Goal: Task Accomplishment & Management: Use online tool/utility

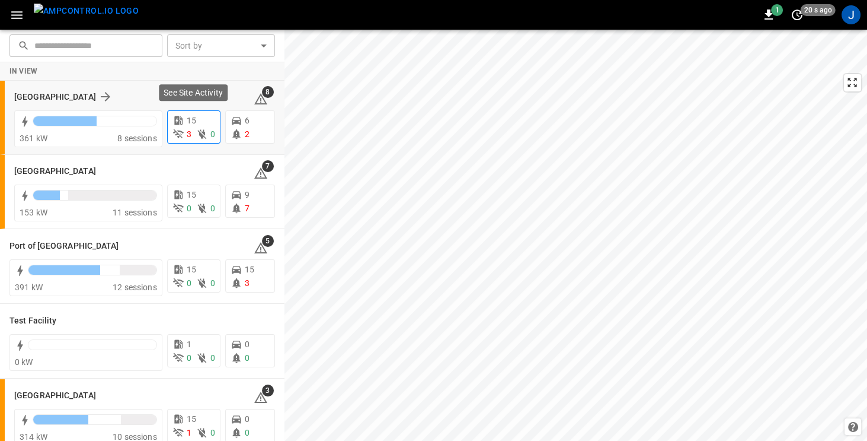
click at [189, 131] on span "3" at bounding box center [189, 133] width 5 height 9
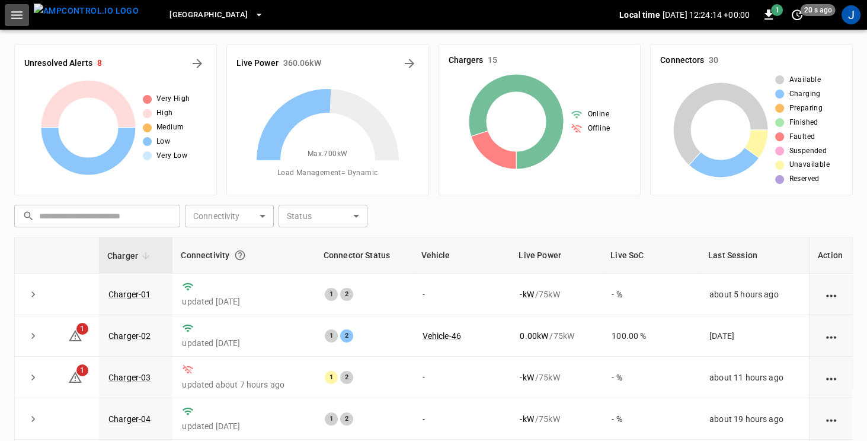
click at [22, 14] on icon "button" at bounding box center [16, 15] width 15 height 15
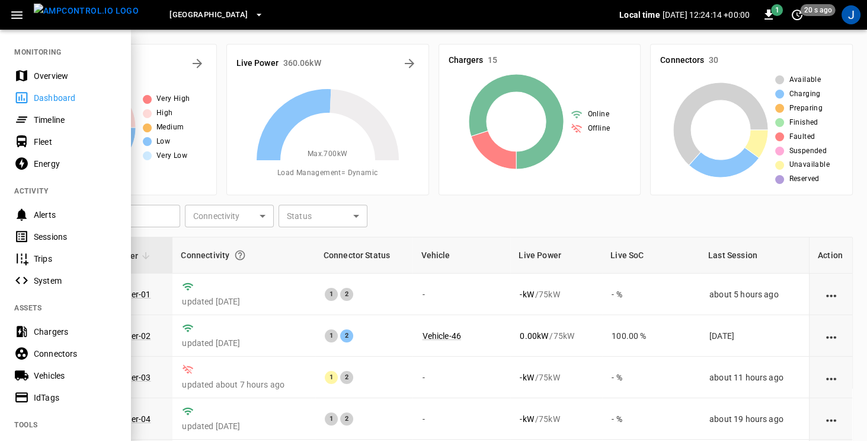
click at [42, 72] on div "Overview" at bounding box center [75, 76] width 82 height 12
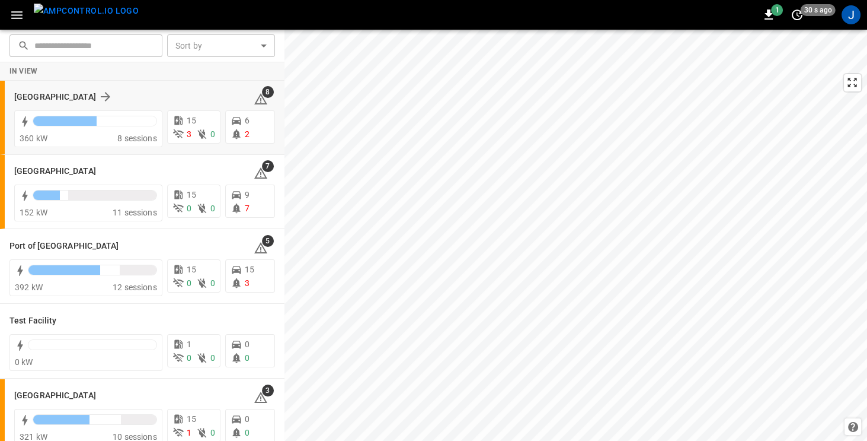
click at [119, 95] on div "[GEOGRAPHIC_DATA]" at bounding box center [126, 97] width 225 height 14
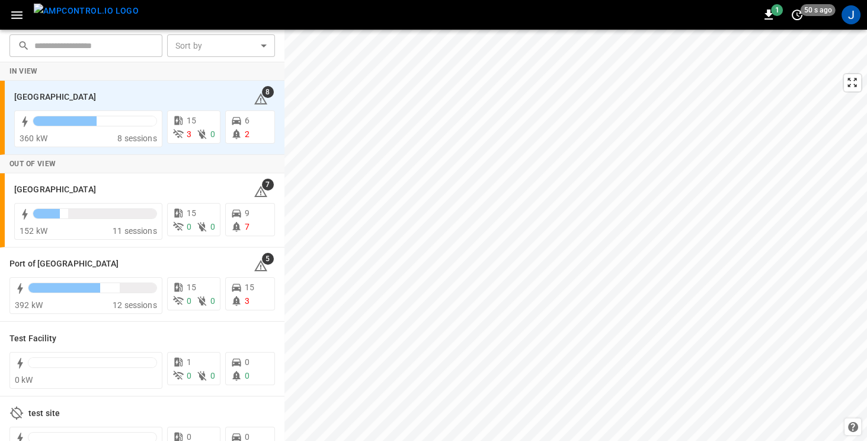
click at [13, 15] on icon "button" at bounding box center [16, 15] width 11 height 8
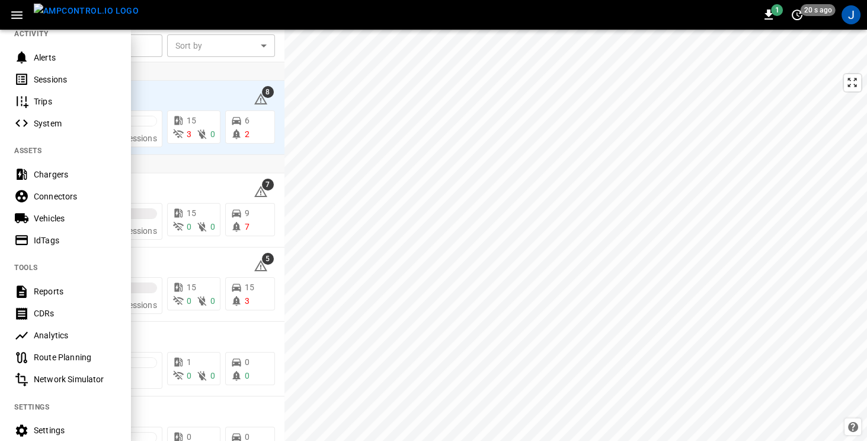
scroll to position [259, 0]
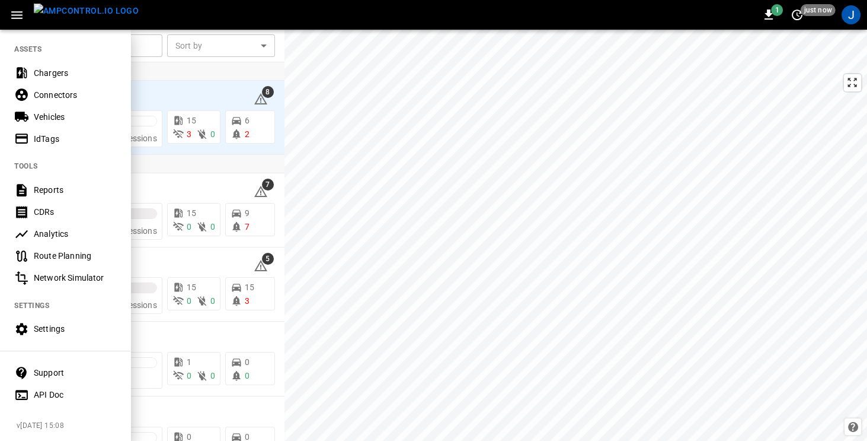
click at [54, 332] on div "Settings" at bounding box center [75, 329] width 82 height 12
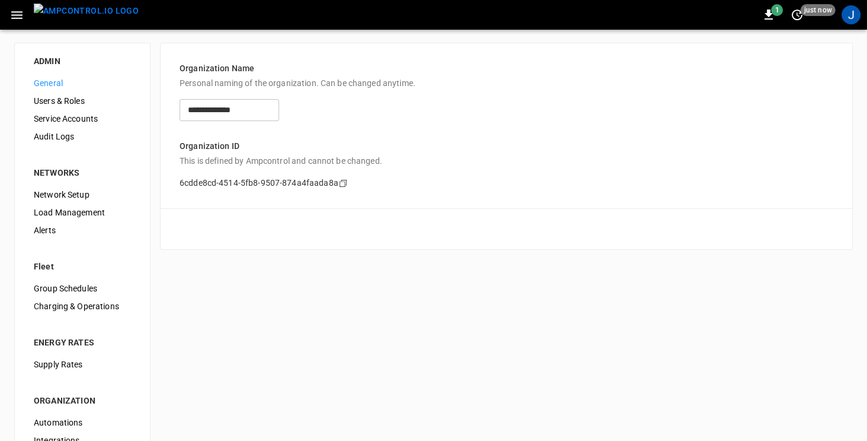
scroll to position [2, 0]
click at [67, 209] on span "Load Management" at bounding box center [82, 211] width 97 height 12
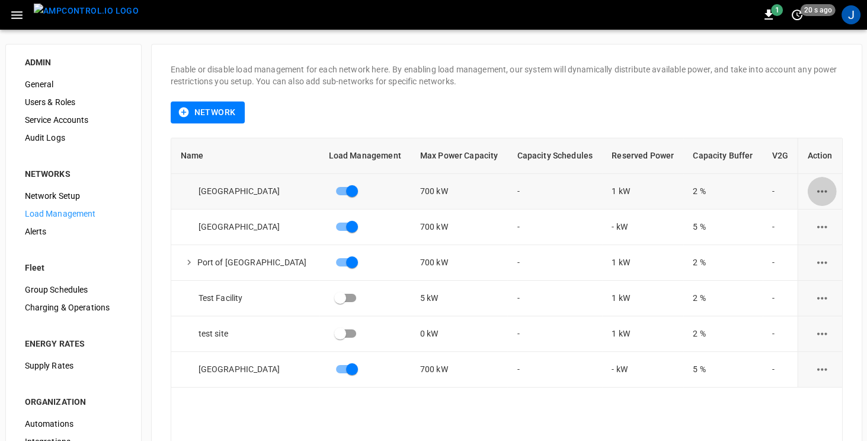
click at [821, 189] on icon "load management options" at bounding box center [822, 191] width 15 height 15
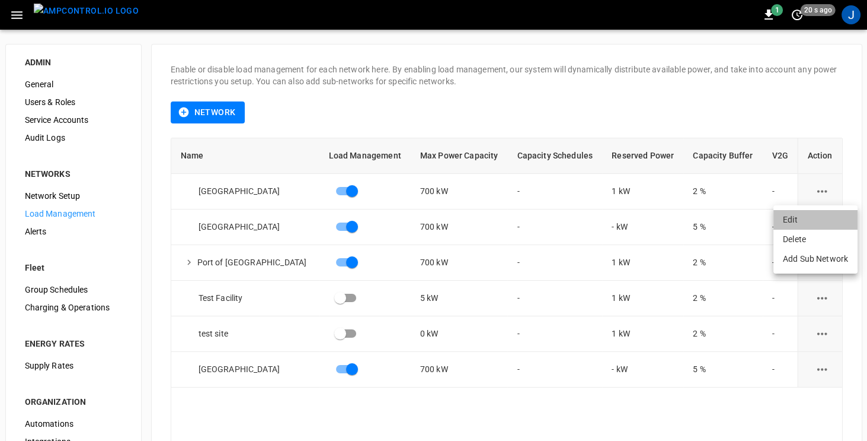
click at [805, 219] on li "Edit" at bounding box center [816, 220] width 84 height 20
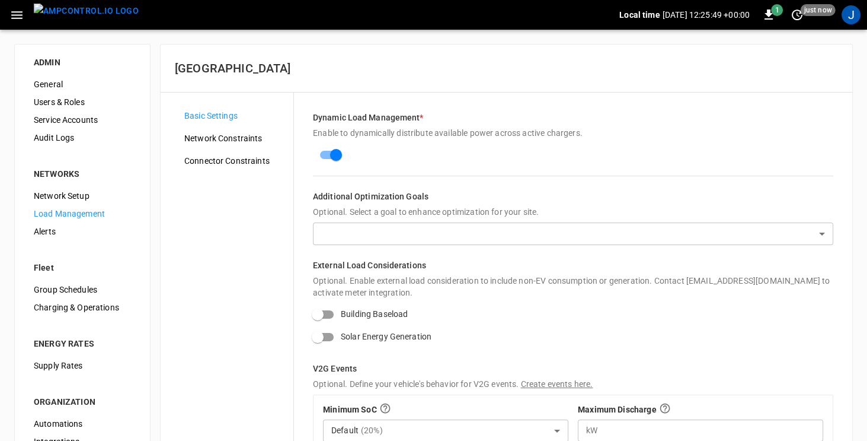
click at [17, 18] on icon "button" at bounding box center [16, 15] width 11 height 8
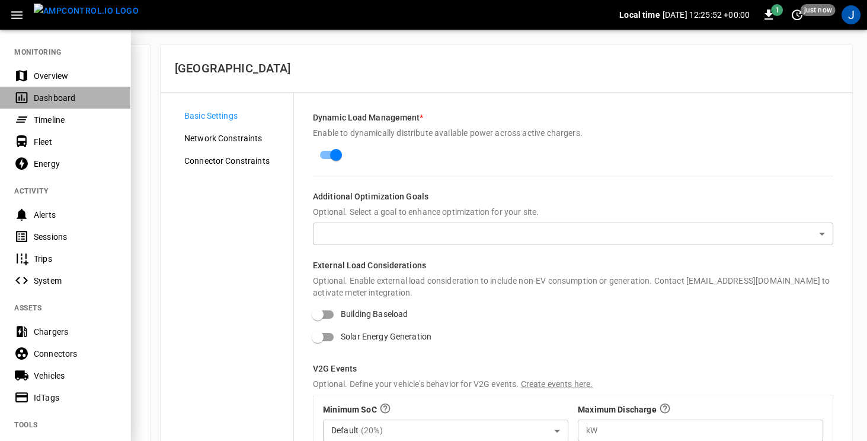
click at [37, 95] on div "Dashboard" at bounding box center [75, 98] width 82 height 12
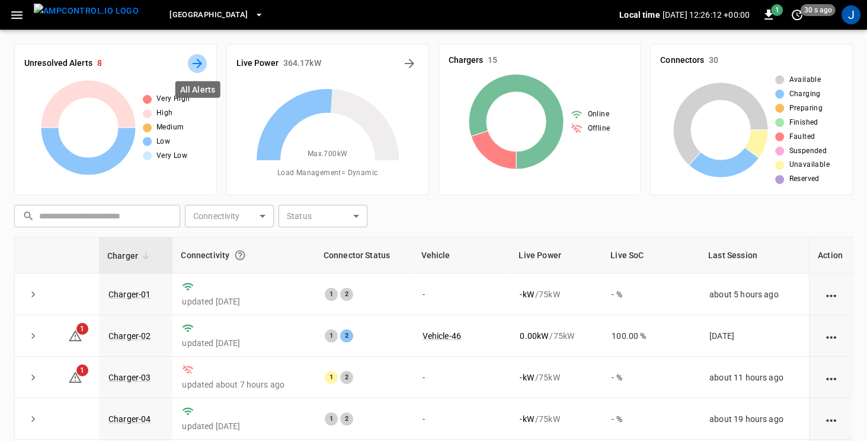
click at [192, 65] on icon "All Alerts" at bounding box center [197, 63] width 14 height 14
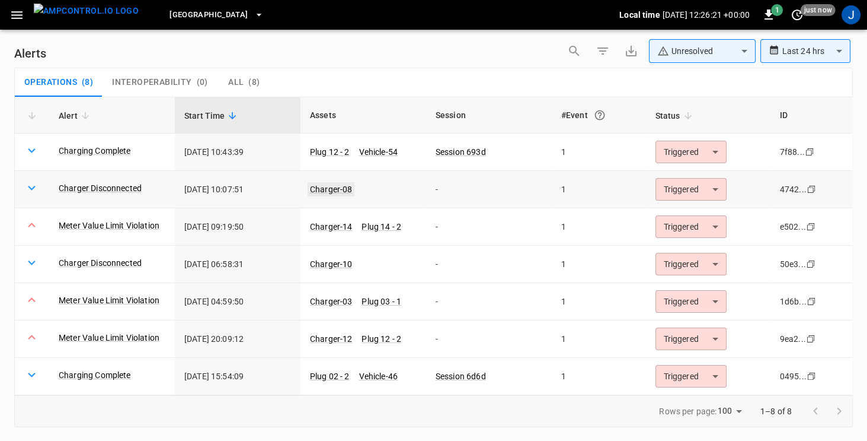
click at [322, 188] on link "Charger-08" at bounding box center [331, 189] width 47 height 14
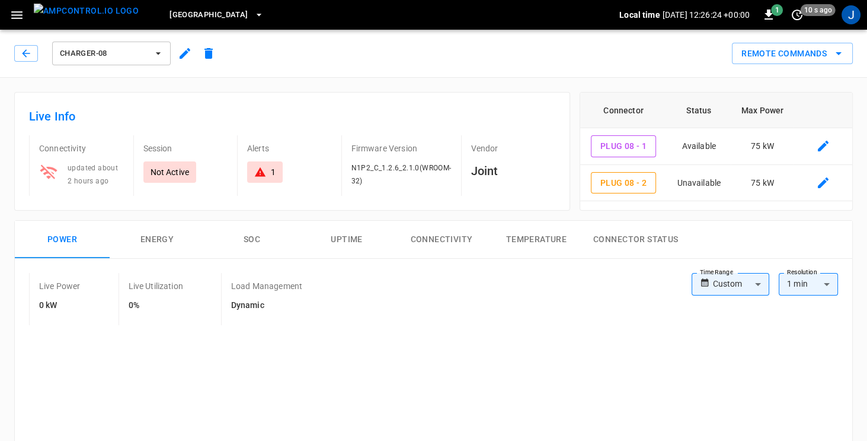
click at [270, 172] on div "1" at bounding box center [264, 172] width 21 height 12
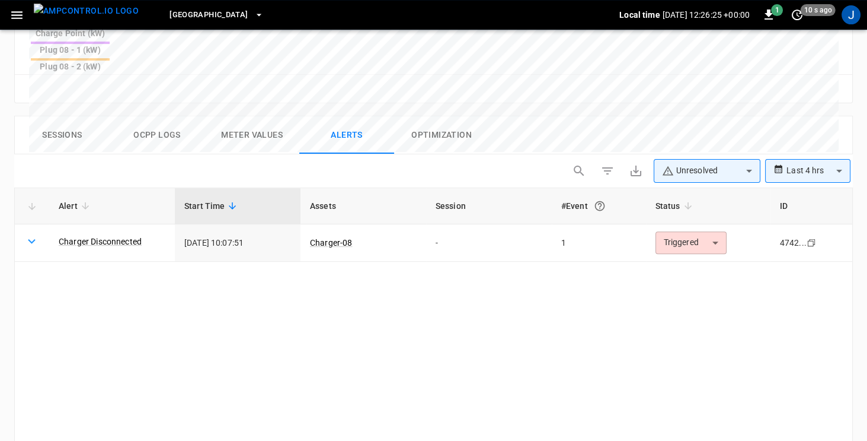
scroll to position [564, 0]
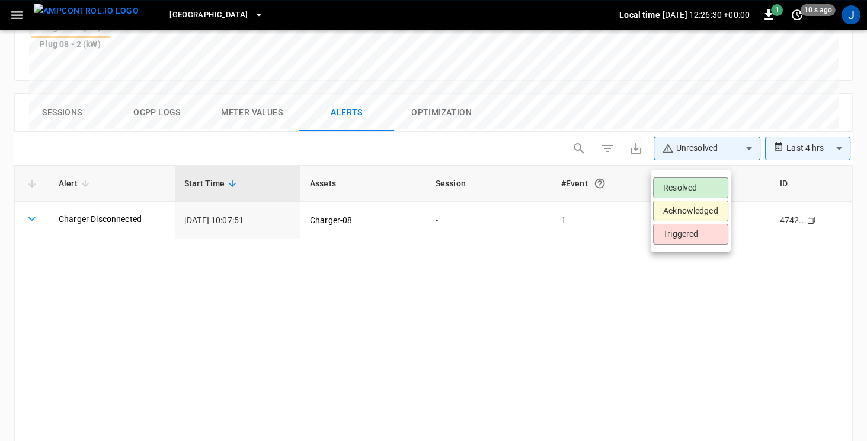
click at [700, 186] on li "Resolved" at bounding box center [690, 187] width 75 height 21
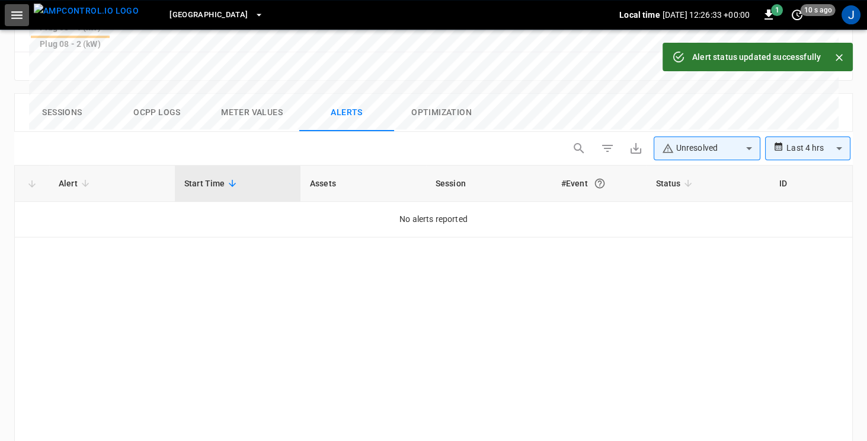
click at [14, 14] on icon "button" at bounding box center [16, 15] width 11 height 8
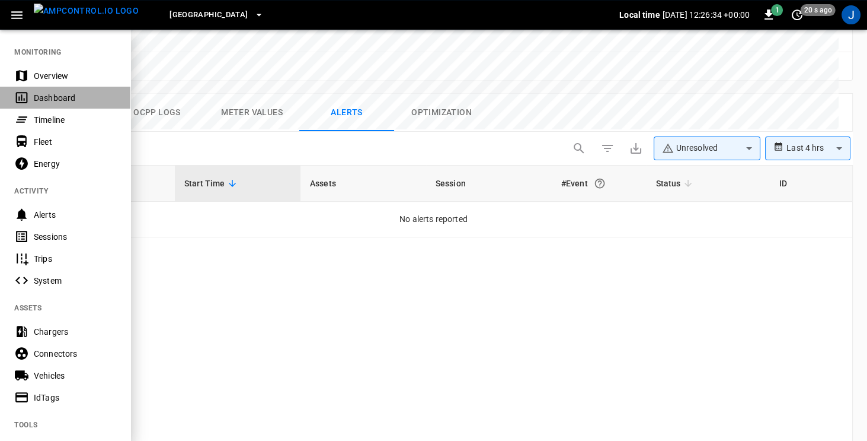
click at [41, 94] on div "Dashboard" at bounding box center [75, 98] width 82 height 12
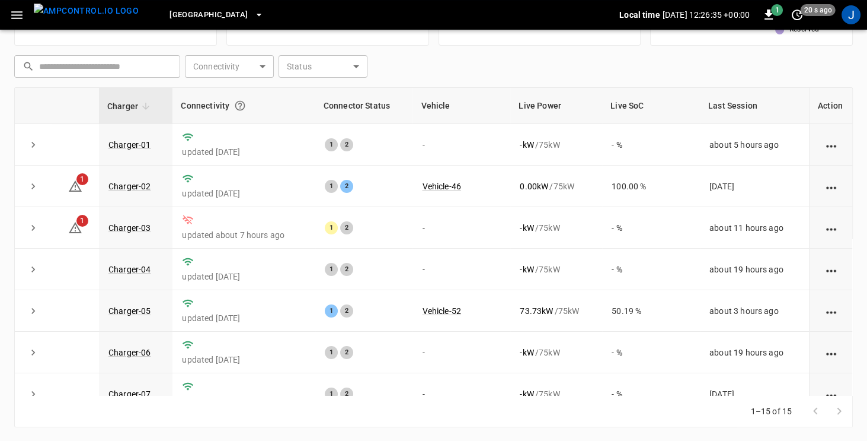
click at [13, 12] on icon "button" at bounding box center [16, 15] width 15 height 15
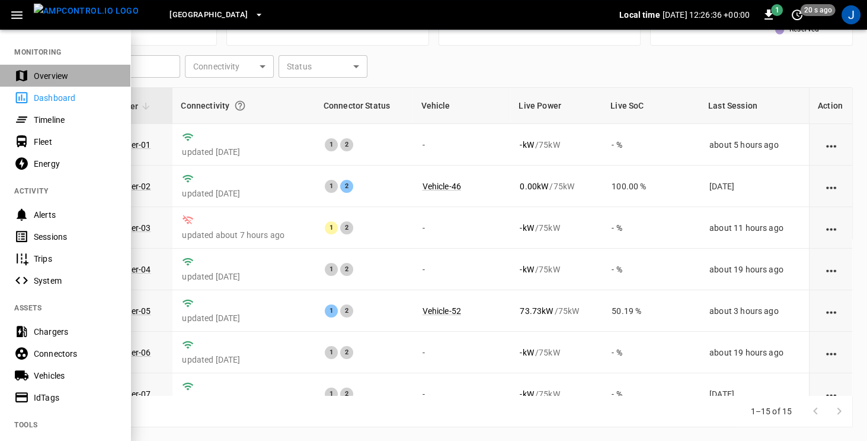
click at [49, 77] on div "Overview" at bounding box center [75, 76] width 82 height 12
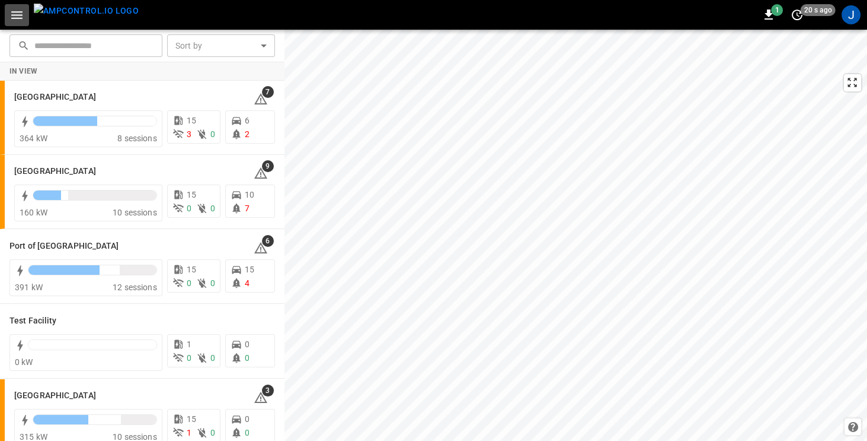
click at [18, 13] on icon "button" at bounding box center [16, 15] width 15 height 15
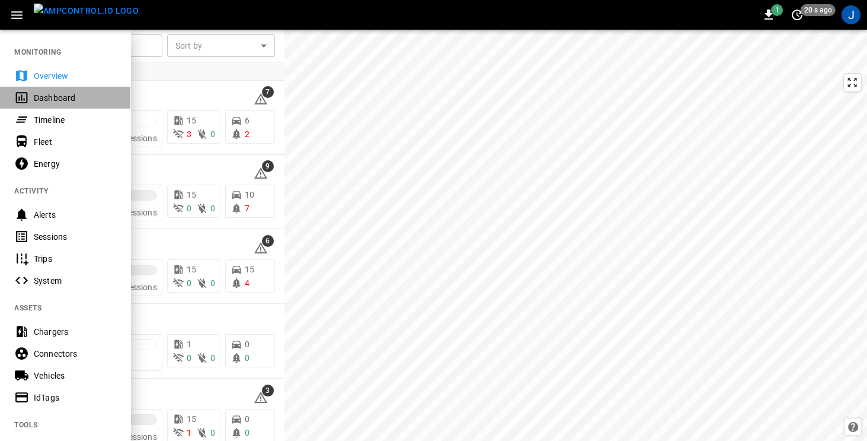
click at [40, 95] on div "Dashboard" at bounding box center [75, 98] width 82 height 12
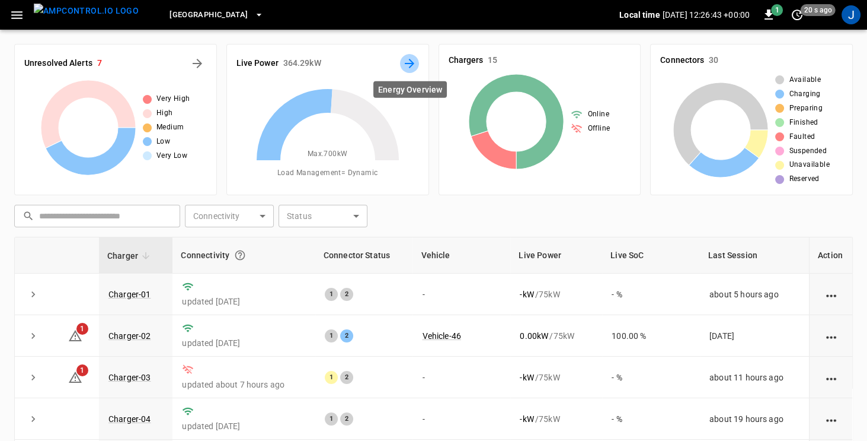
click at [410, 63] on icon "Energy Overview" at bounding box center [409, 63] width 9 height 9
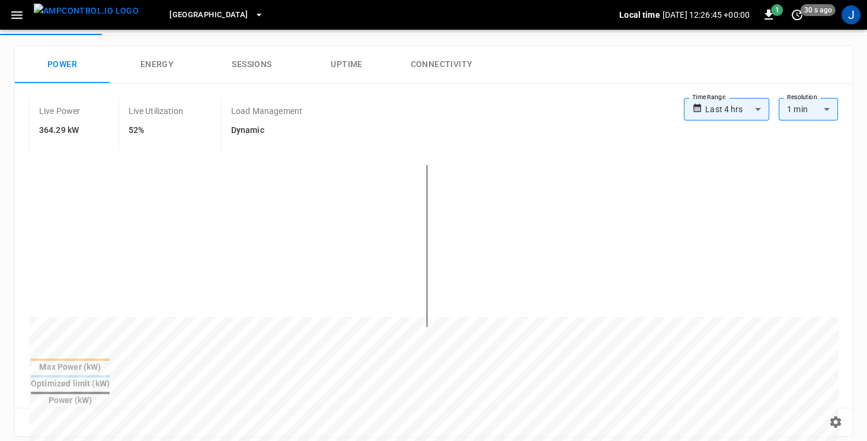
scroll to position [72, 0]
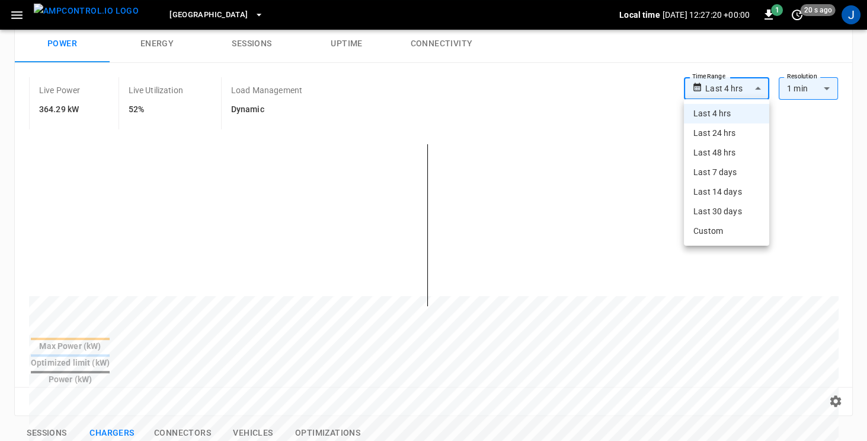
click at [758, 87] on body "**********" at bounding box center [433, 385] width 867 height 915
click at [742, 136] on li "Last 24 hrs" at bounding box center [726, 133] width 85 height 20
type input "**********"
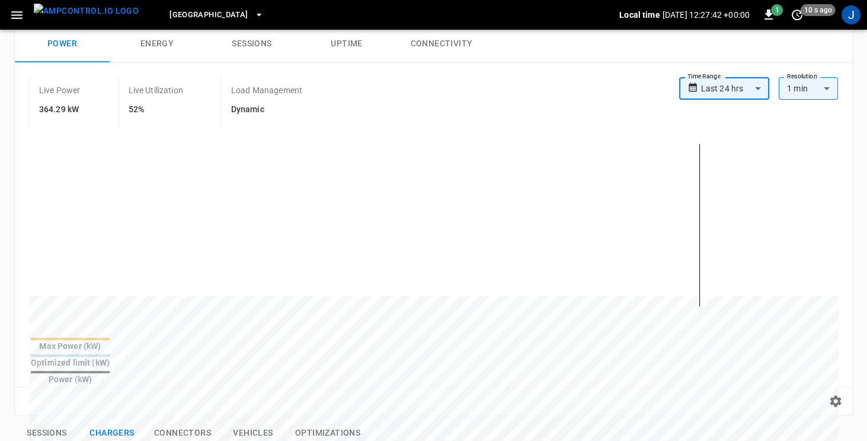
click at [162, 50] on button "Energy" at bounding box center [157, 44] width 95 height 38
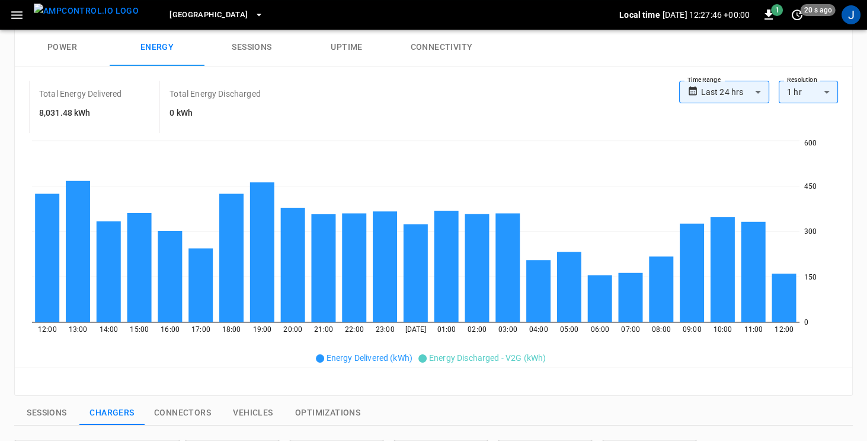
scroll to position [62, 0]
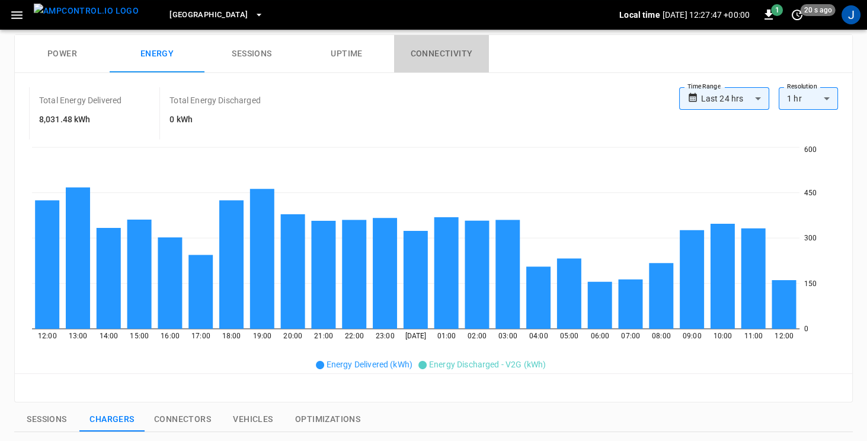
click at [450, 55] on button "Connectivity" at bounding box center [441, 54] width 95 height 38
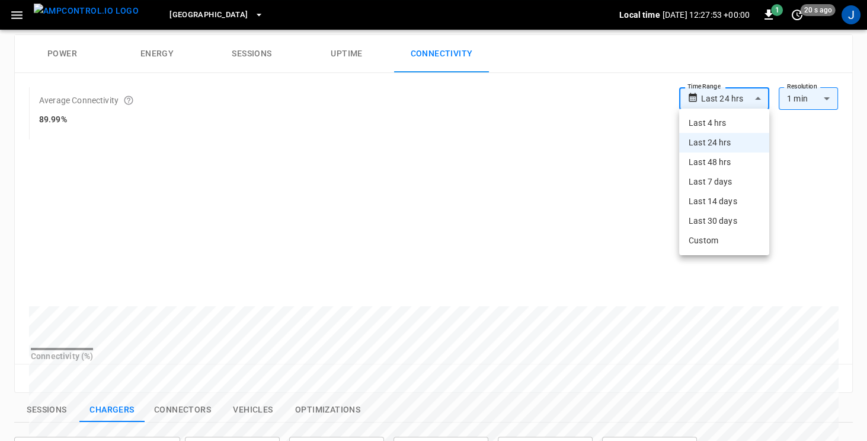
click at [739, 99] on body "**********" at bounding box center [433, 379] width 867 height 882
click at [728, 119] on li "Last 4 hrs" at bounding box center [724, 123] width 90 height 20
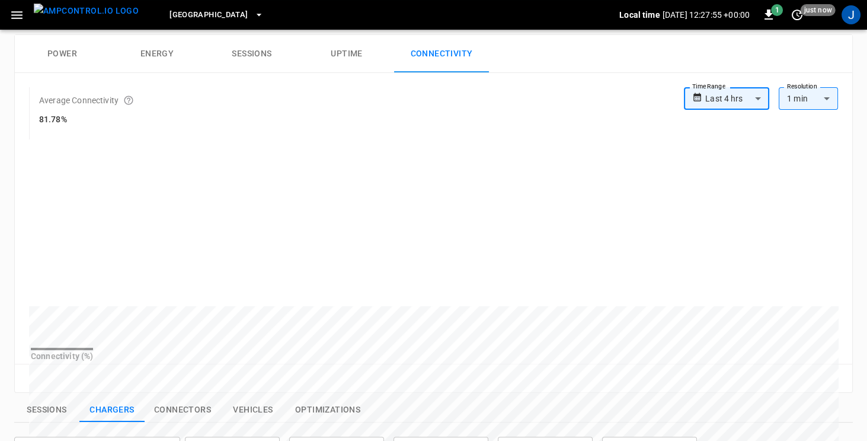
click at [732, 99] on body "**********" at bounding box center [433, 379] width 867 height 882
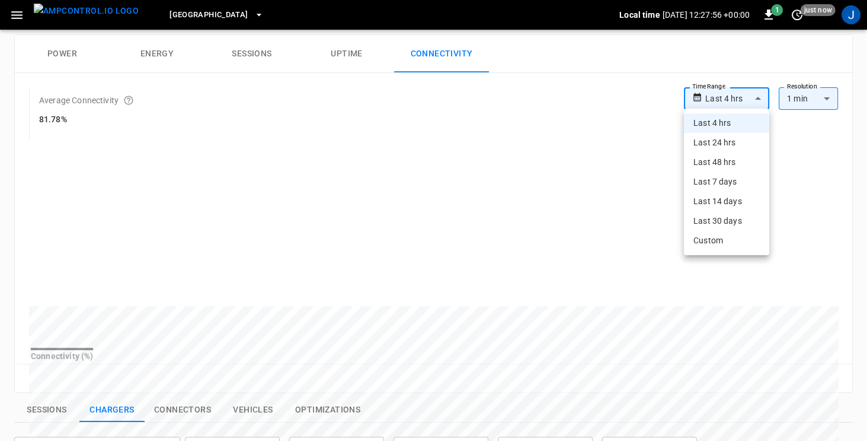
click at [731, 162] on li "Last 48 hrs" at bounding box center [726, 162] width 85 height 20
type input "**********"
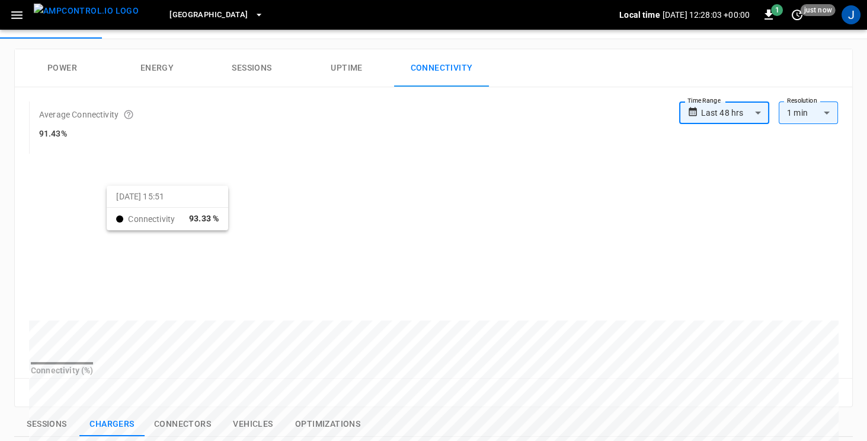
scroll to position [0, 0]
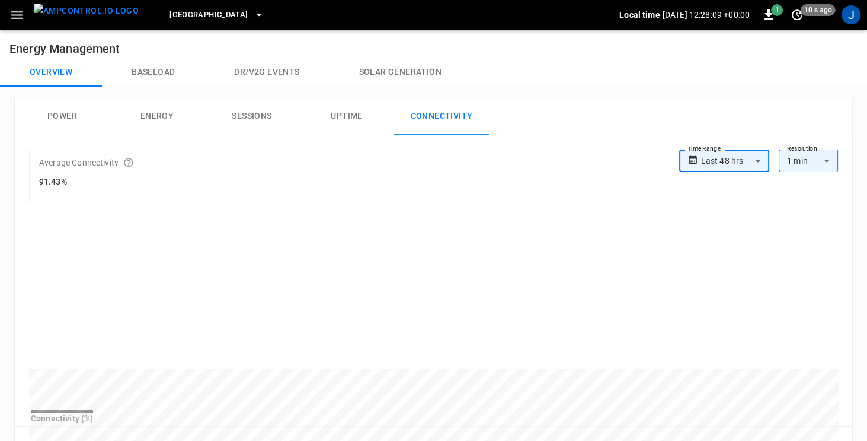
click at [56, 114] on button "Power" at bounding box center [62, 116] width 95 height 38
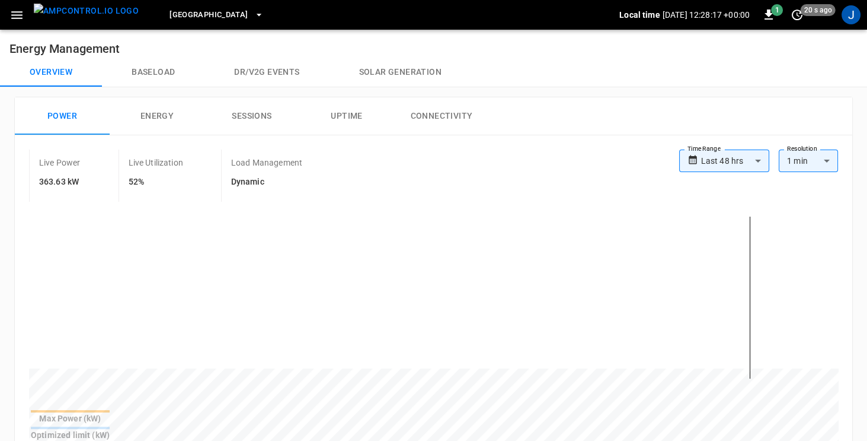
click at [11, 16] on icon "button" at bounding box center [16, 15] width 15 height 15
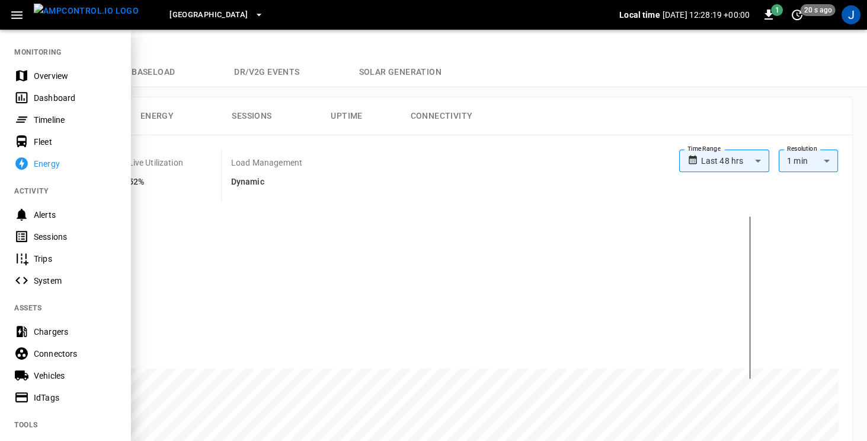
click at [46, 335] on div "Chargers" at bounding box center [75, 331] width 82 height 12
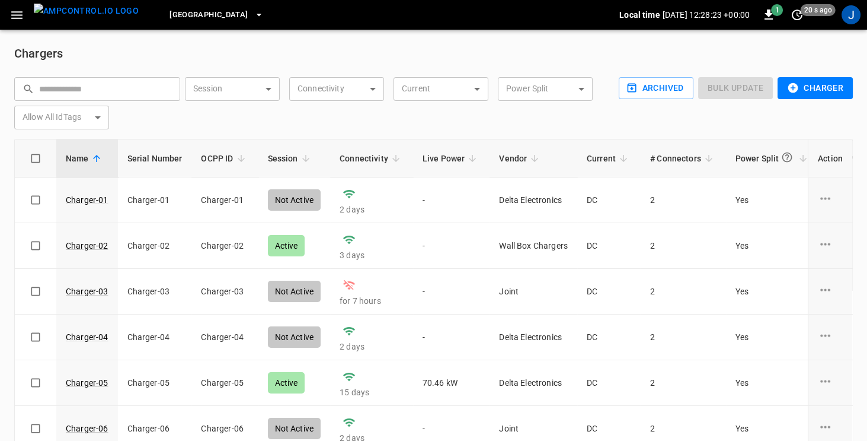
click at [17, 14] on icon "button" at bounding box center [16, 15] width 11 height 8
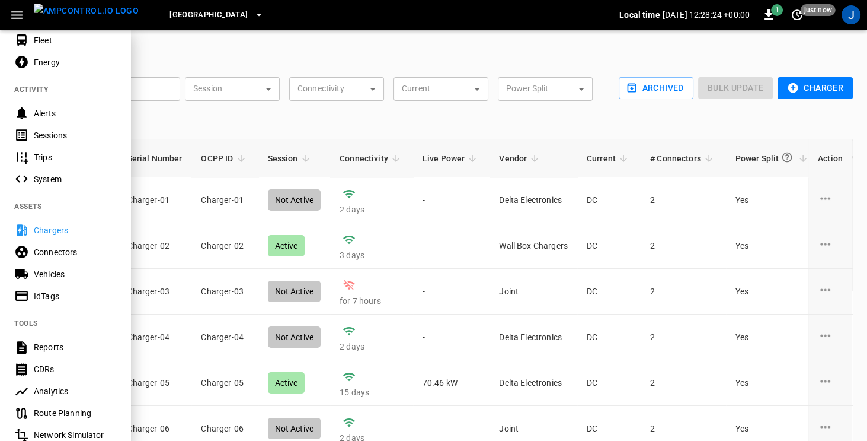
scroll to position [106, 0]
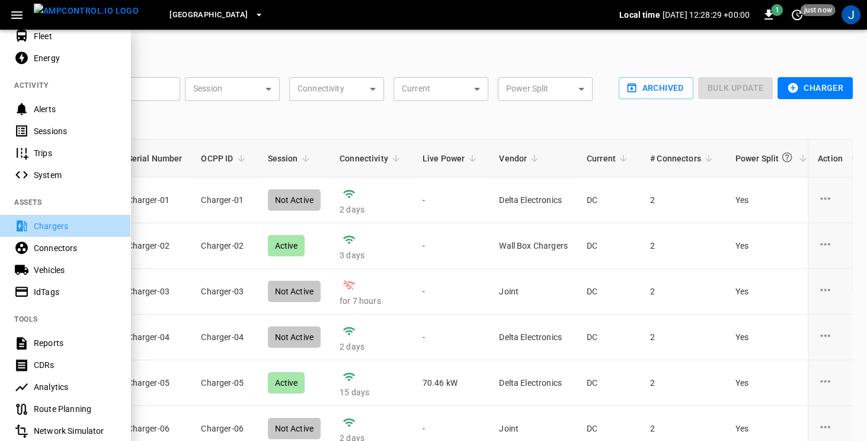
click at [47, 226] on div "Chargers" at bounding box center [75, 226] width 82 height 12
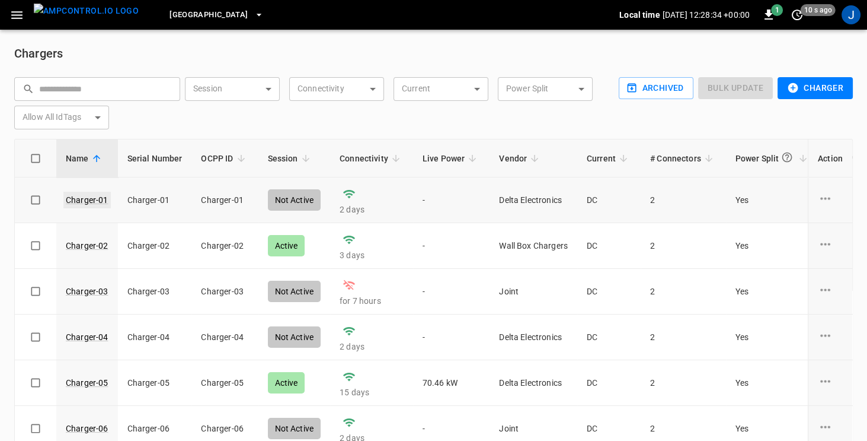
click at [75, 200] on link "Charger-01" at bounding box center [86, 200] width 47 height 17
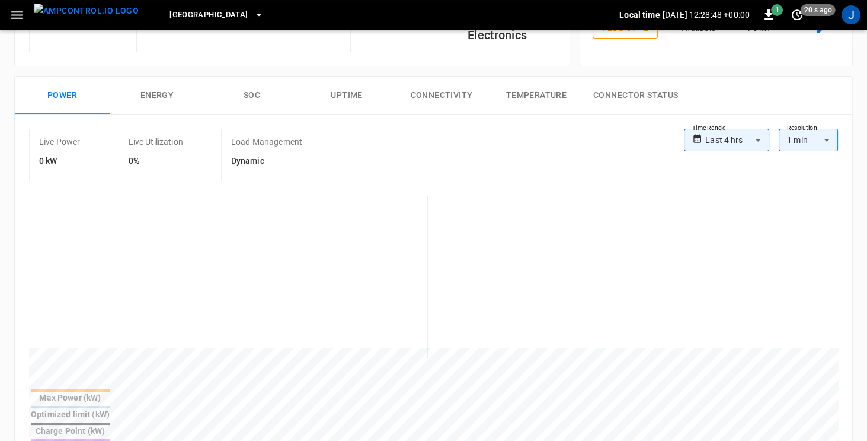
scroll to position [156, 0]
click at [754, 138] on body "**********" at bounding box center [433, 400] width 867 height 1112
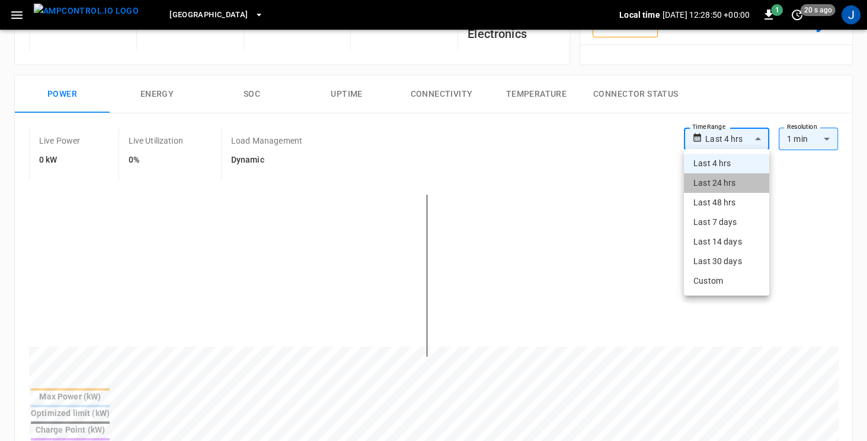
click at [727, 181] on li "Last 24 hrs" at bounding box center [726, 183] width 85 height 20
type input "**********"
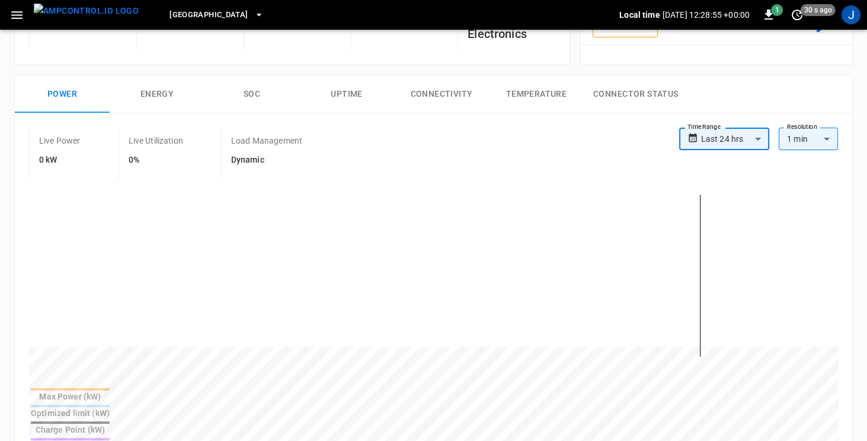
click at [13, 14] on icon "button" at bounding box center [16, 15] width 15 height 15
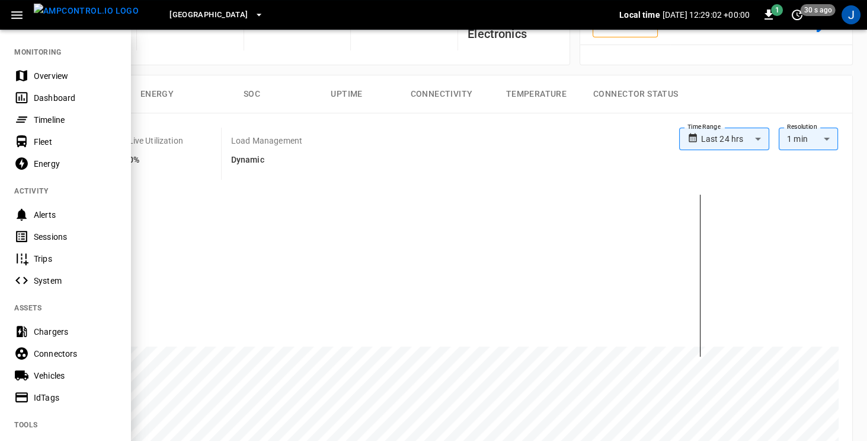
scroll to position [1, 0]
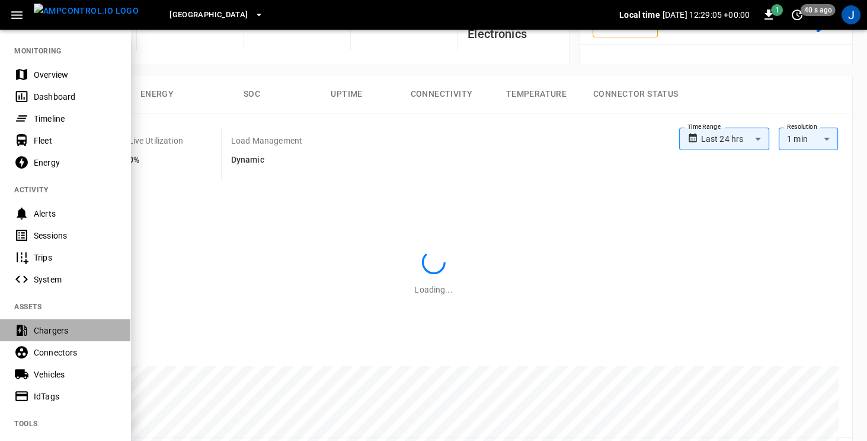
click at [39, 328] on div "Chargers" at bounding box center [75, 330] width 82 height 12
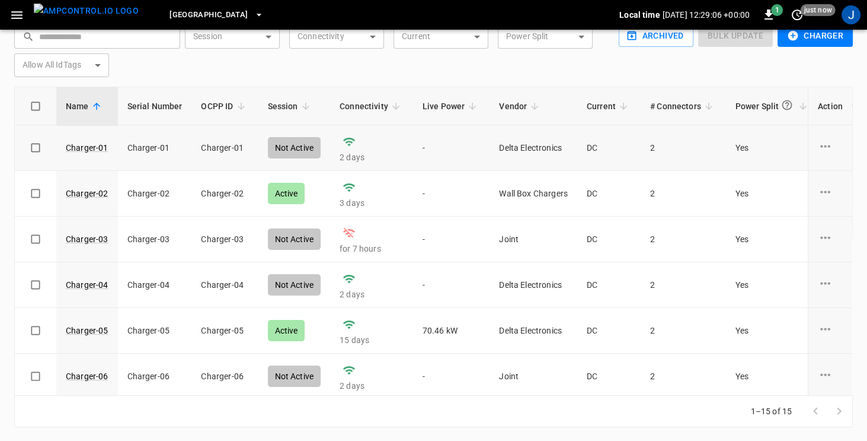
click at [825, 145] on icon "charge point options" at bounding box center [825, 146] width 15 height 15
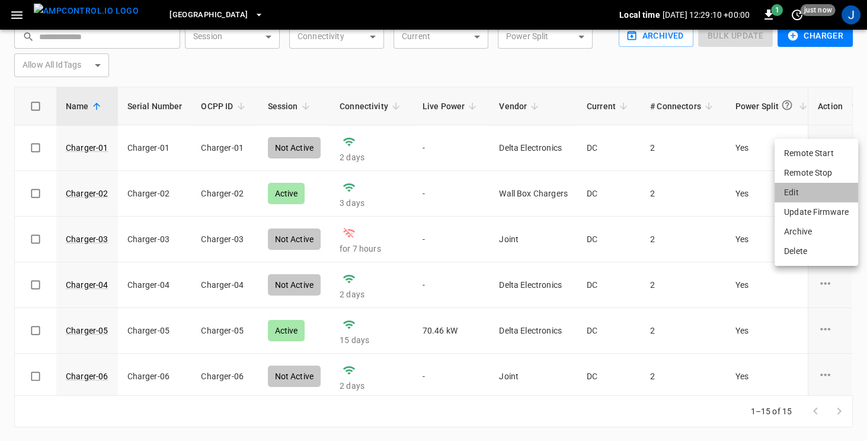
click at [796, 193] on li "Edit" at bounding box center [817, 193] width 84 height 20
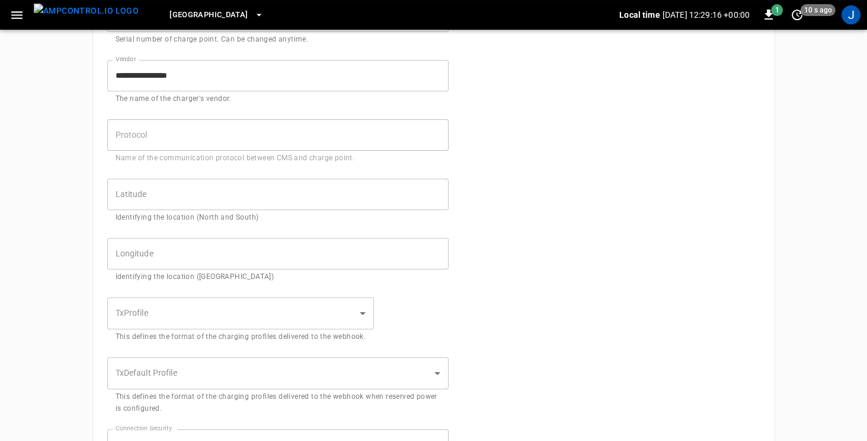
scroll to position [367, 0]
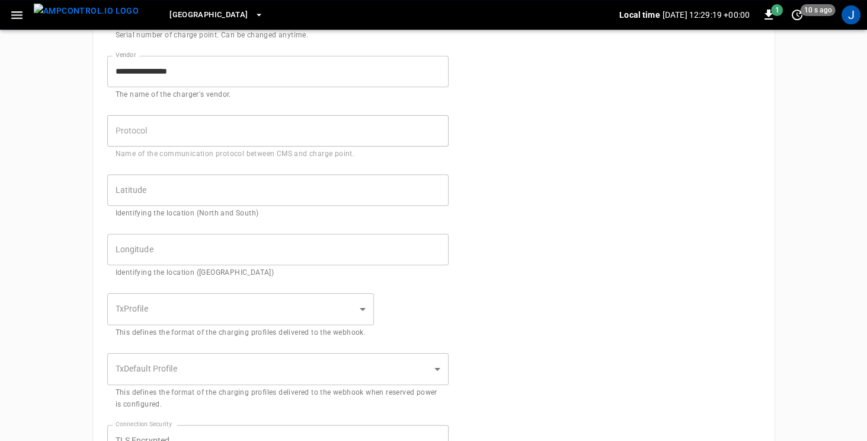
click at [20, 16] on icon "button" at bounding box center [16, 15] width 15 height 15
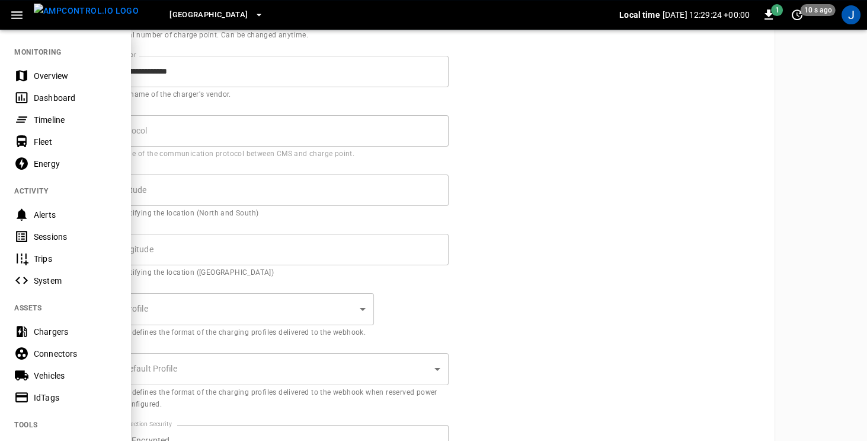
click at [45, 120] on div "Timeline" at bounding box center [75, 120] width 82 height 12
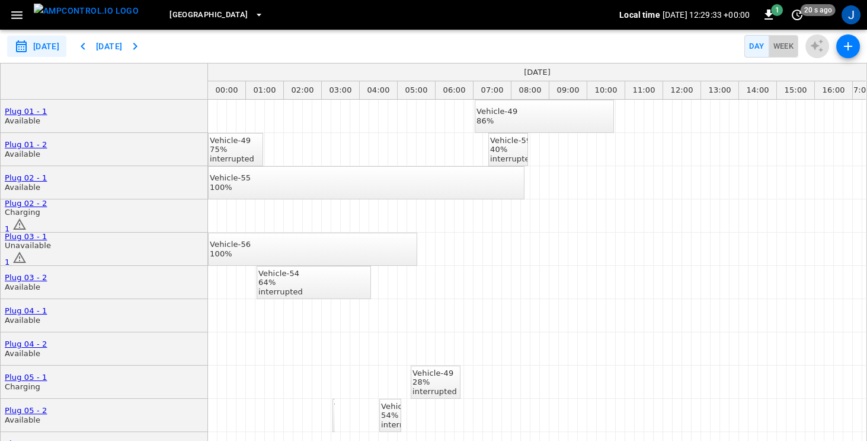
click at [789, 49] on button "Week" at bounding box center [784, 46] width 30 height 23
type input "**********"
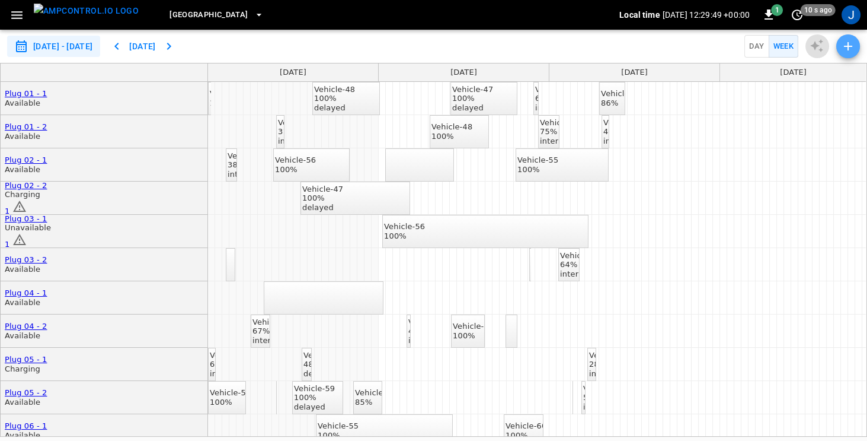
click at [847, 46] on icon "button" at bounding box center [848, 46] width 8 height 8
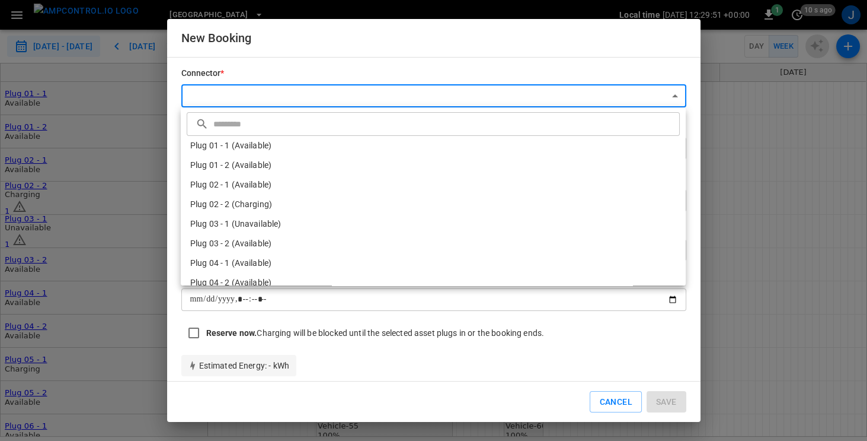
click at [317, 99] on body "**********" at bounding box center [433, 220] width 867 height 441
click at [293, 145] on li "Plug 01 - 1 (Available)" at bounding box center [433, 146] width 505 height 20
type input "**********"
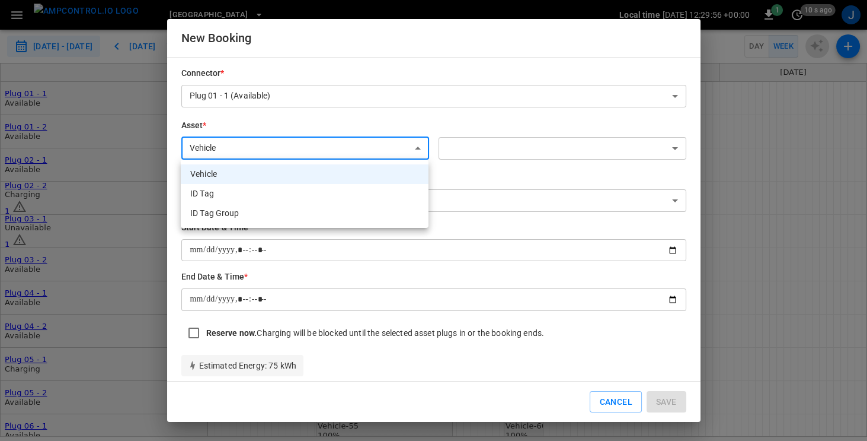
click at [392, 149] on body "**********" at bounding box center [433, 220] width 867 height 441
click at [392, 148] on div at bounding box center [433, 220] width 867 height 441
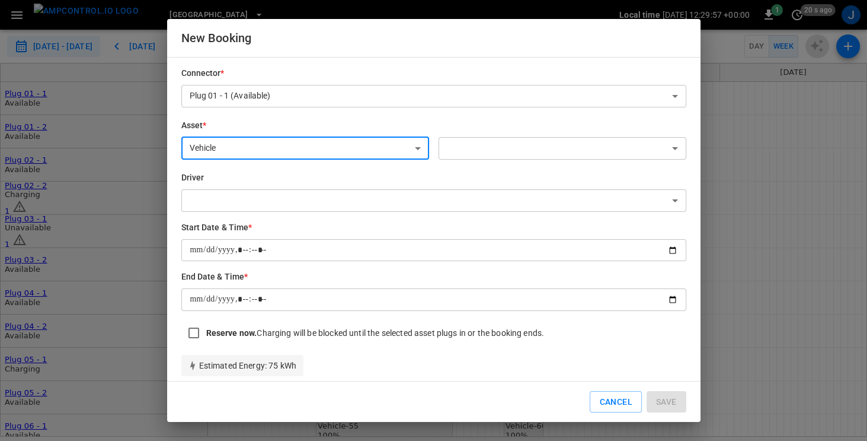
click at [522, 142] on body "**********" at bounding box center [433, 220] width 867 height 441
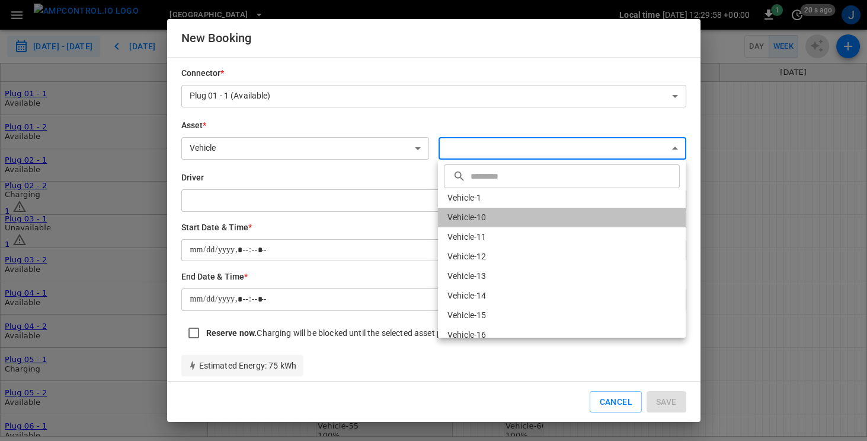
click at [528, 221] on li "Vehicle-10" at bounding box center [562, 218] width 248 height 20
type input "**********"
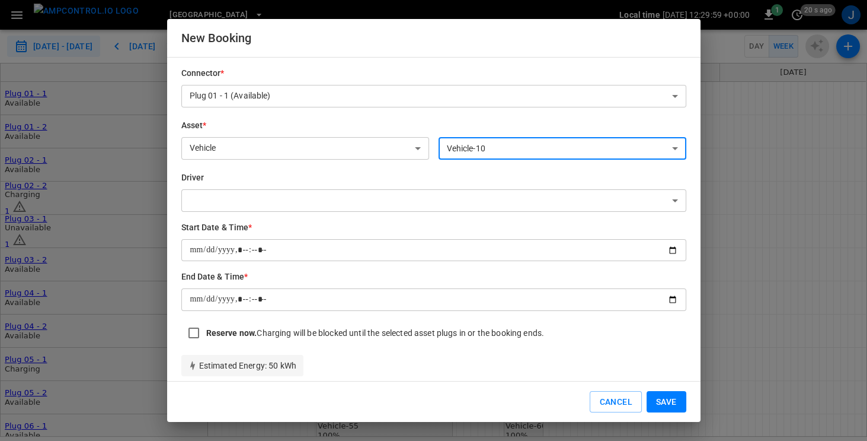
click at [456, 202] on body "**********" at bounding box center [433, 220] width 867 height 441
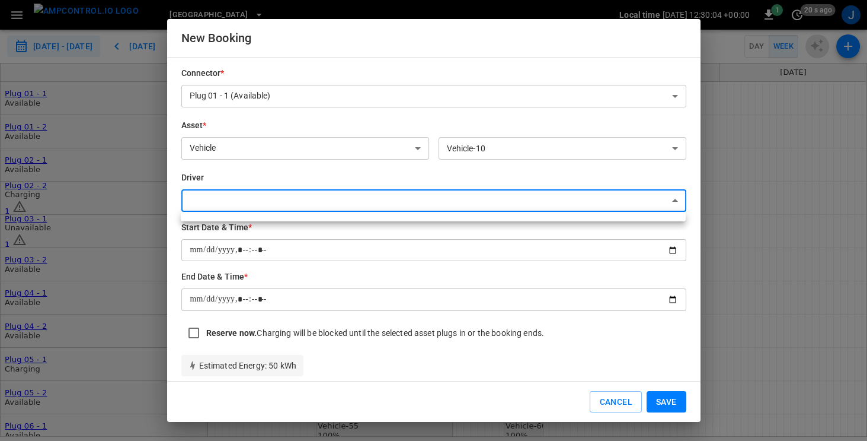
click at [350, 249] on div at bounding box center [433, 220] width 867 height 441
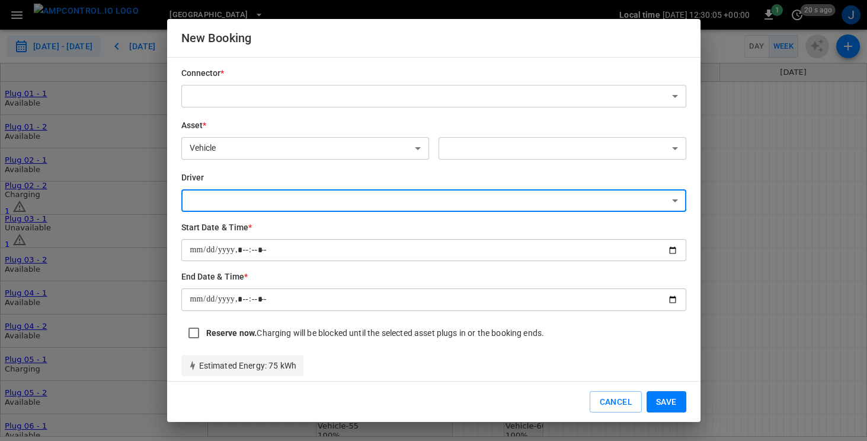
type input "**********"
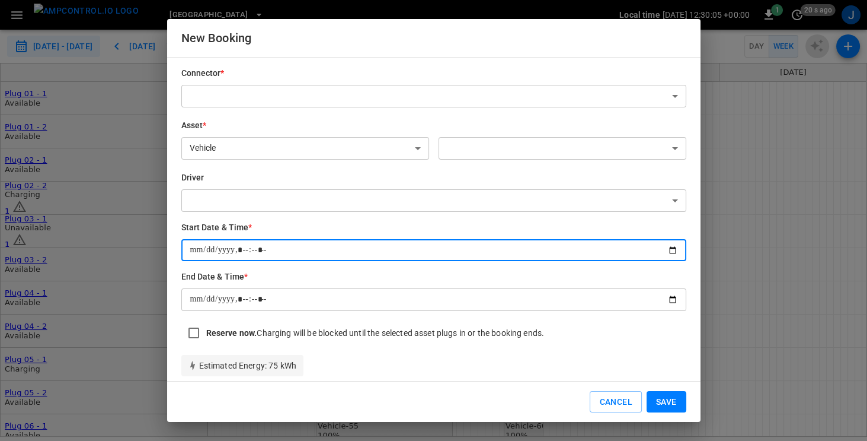
click at [415, 249] on input "datetime-local" at bounding box center [433, 250] width 505 height 22
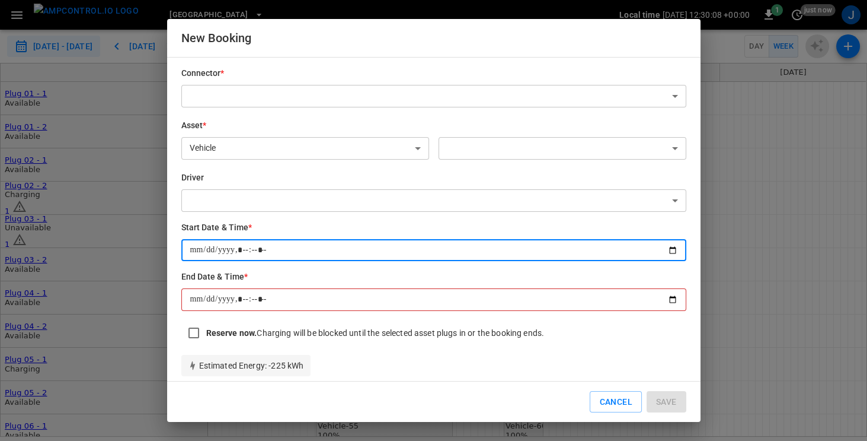
type input "**********"
click at [392, 243] on input "datetime-local" at bounding box center [433, 250] width 505 height 22
click at [499, 253] on input "datetime-local" at bounding box center [433, 250] width 505 height 22
click at [468, 301] on input "datetime-local" at bounding box center [433, 299] width 505 height 22
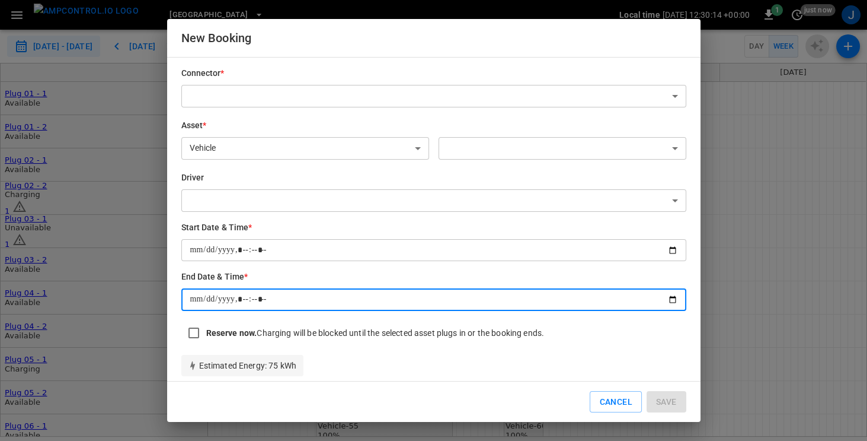
type input "**********"
click at [591, 301] on input "datetime-local" at bounding box center [433, 299] width 505 height 22
click at [578, 375] on div "Connector * ​ ​ Asset * Vehicle ******* ​ ​ ​ Driver ​ ​ Start Date & Time * ​ …" at bounding box center [429, 222] width 515 height 328
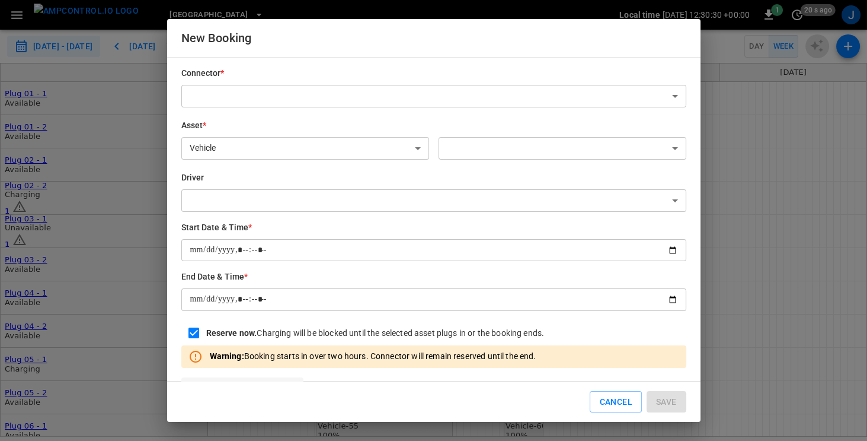
click at [615, 403] on button "Cancel" at bounding box center [616, 402] width 52 height 22
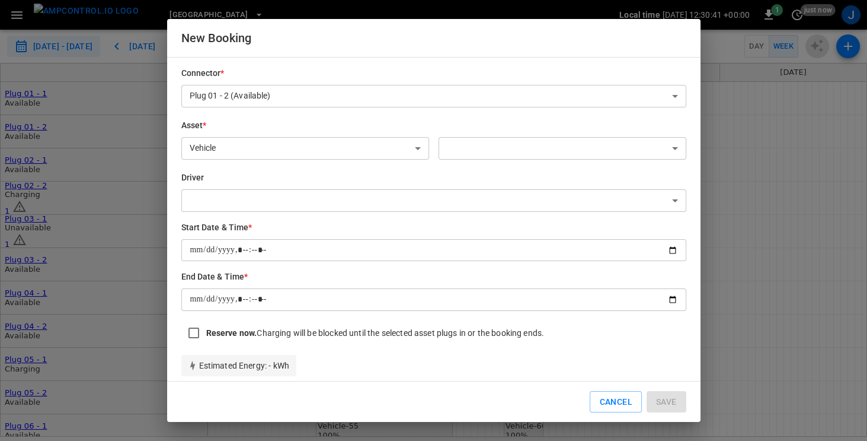
click at [673, 133] on div "​ ​" at bounding box center [557, 136] width 257 height 52
click at [857, 113] on div "**********" at bounding box center [433, 220] width 867 height 441
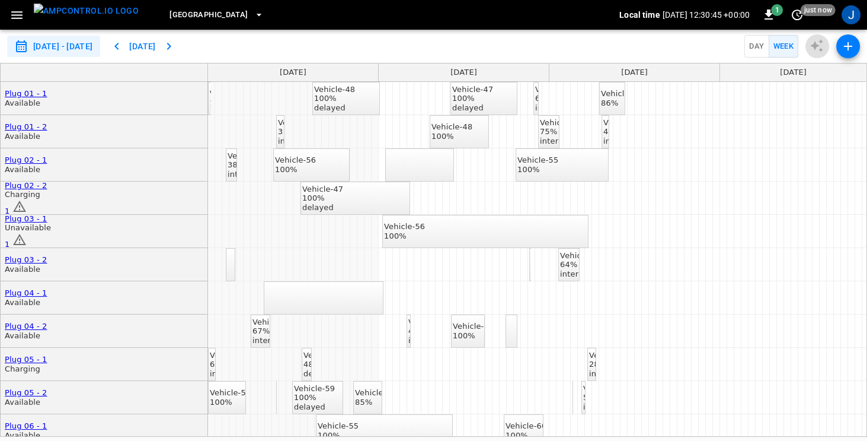
click at [754, 50] on button "Day" at bounding box center [757, 46] width 24 height 23
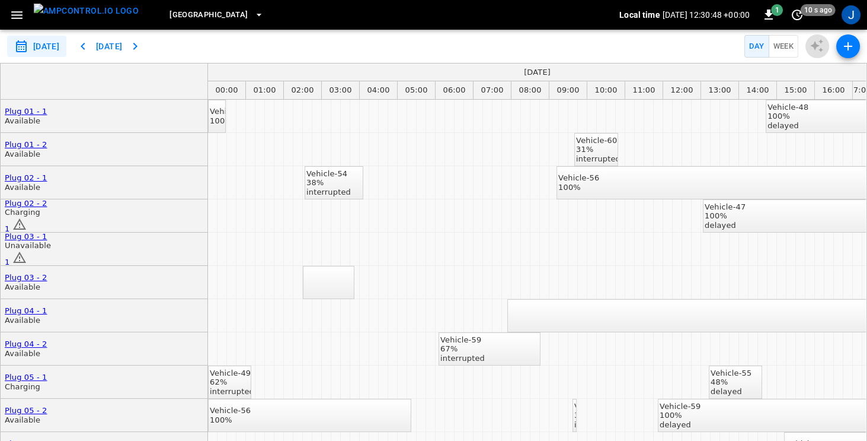
click at [787, 44] on button "Week" at bounding box center [784, 46] width 30 height 23
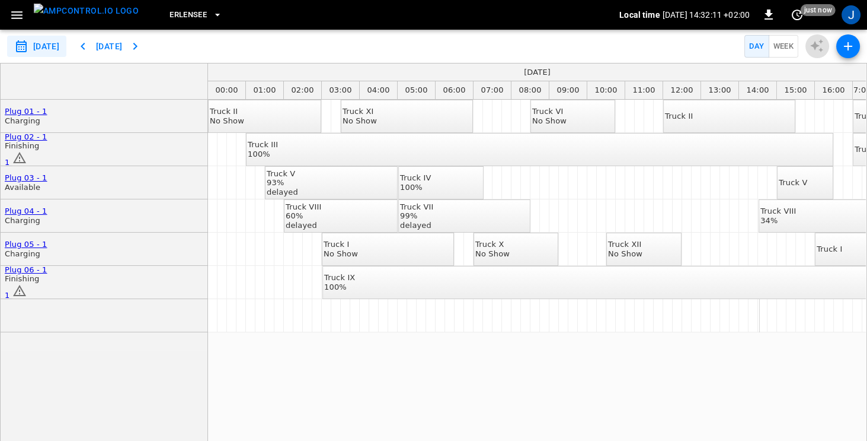
click at [854, 45] on icon "button" at bounding box center [848, 46] width 14 height 14
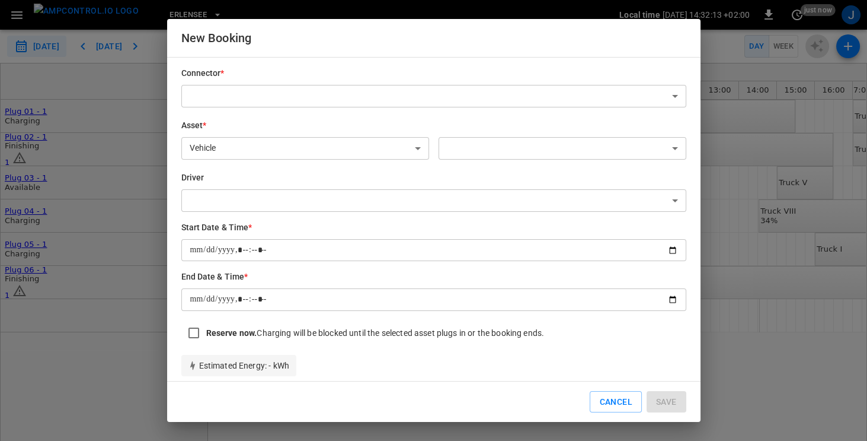
click at [735, 231] on div "New Booking Connector * ​ ​ Asset * Vehicle ******* ​ ​ ​ Driver ​ ​ Start Date…" at bounding box center [433, 220] width 867 height 441
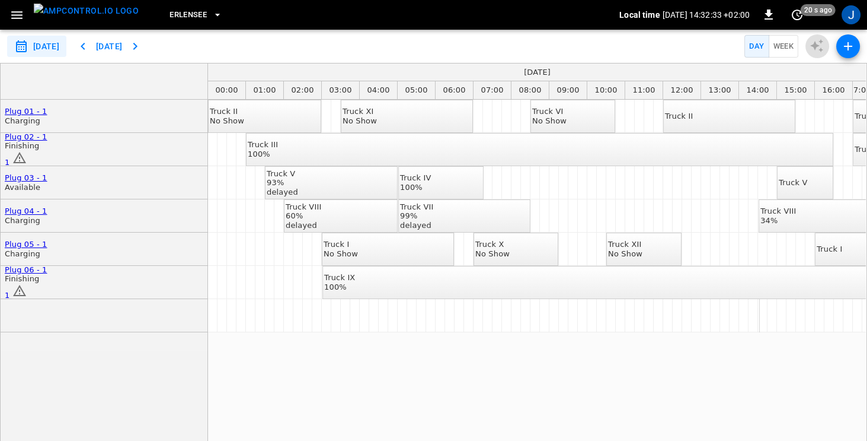
click at [12, 15] on icon "button" at bounding box center [16, 15] width 11 height 8
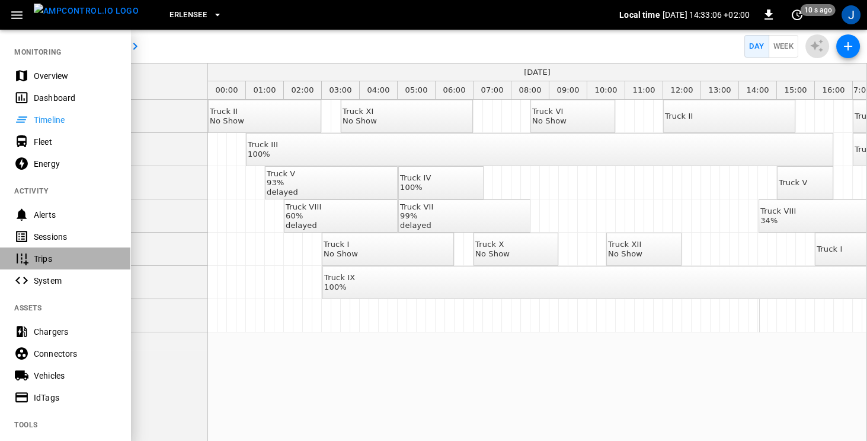
click at [55, 256] on div "Trips" at bounding box center [75, 259] width 82 height 12
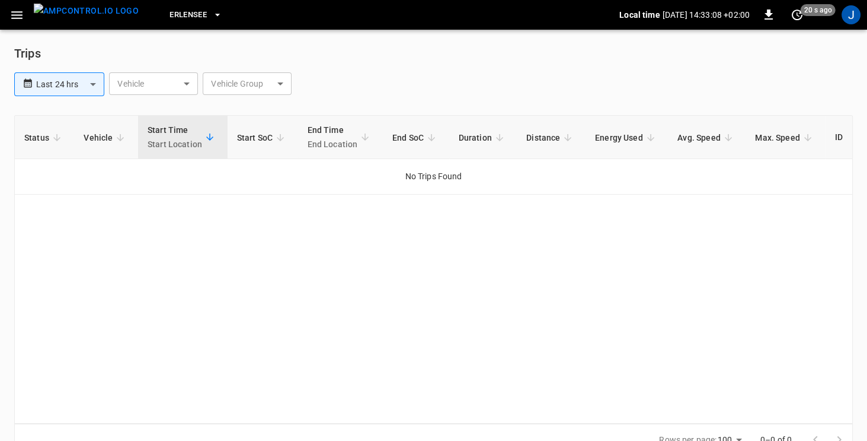
click at [12, 17] on icon "button" at bounding box center [16, 15] width 15 height 15
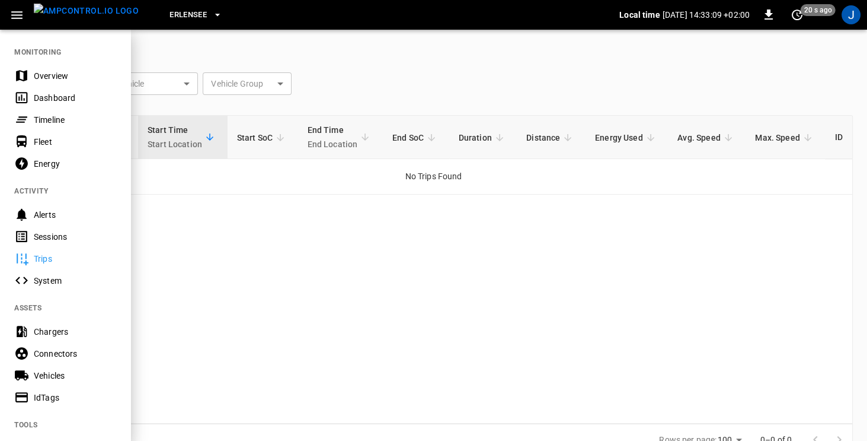
click at [34, 78] on div "Overview" at bounding box center [75, 76] width 82 height 12
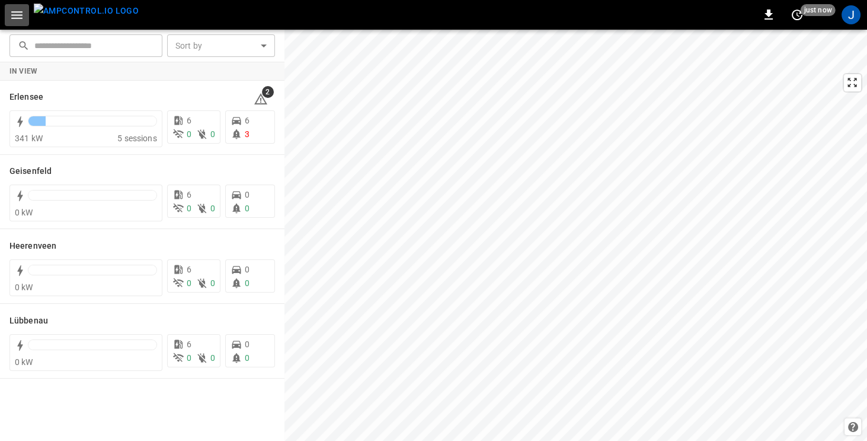
click at [23, 18] on icon "button" at bounding box center [16, 15] width 15 height 15
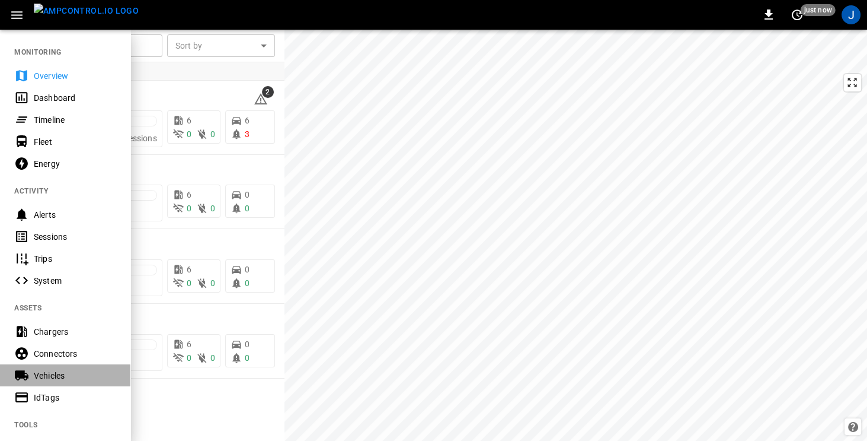
click at [40, 375] on div "Vehicles" at bounding box center [75, 375] width 82 height 12
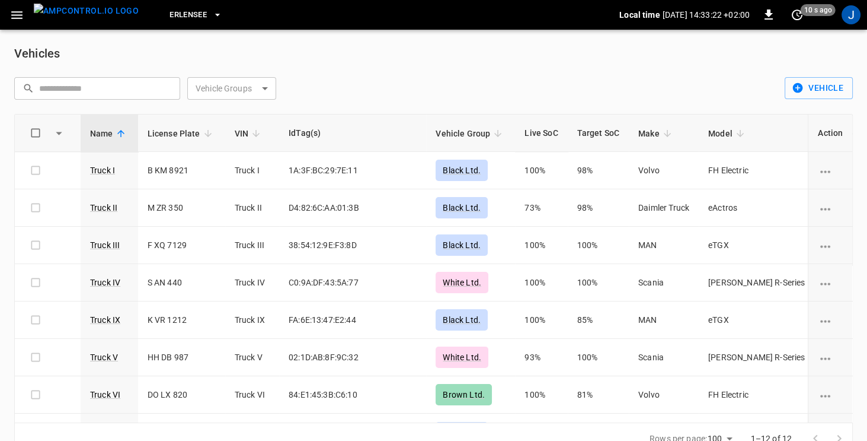
click at [15, 14] on icon "button" at bounding box center [16, 15] width 11 height 8
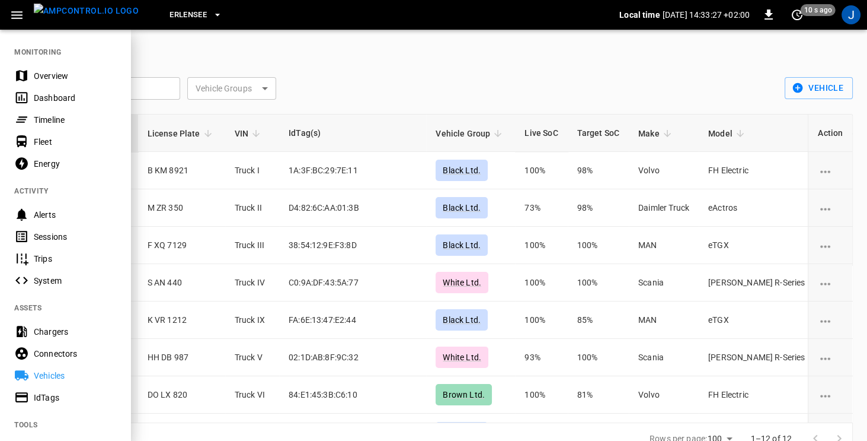
click at [312, 39] on div at bounding box center [433, 220] width 867 height 441
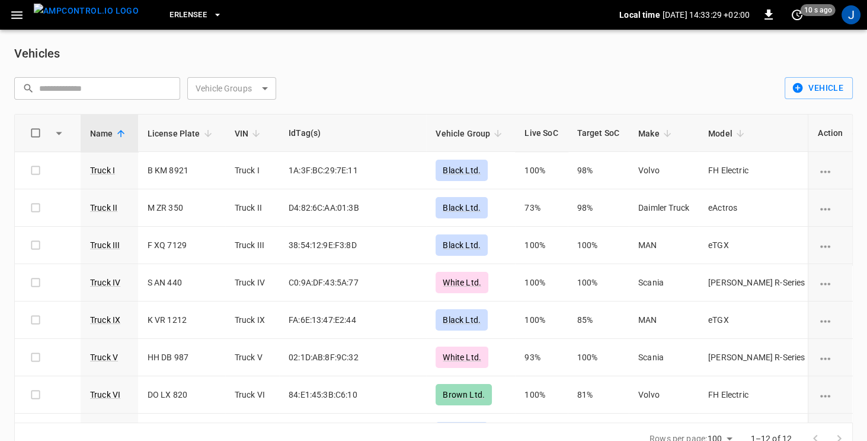
click at [20, 14] on icon "button" at bounding box center [16, 15] width 15 height 15
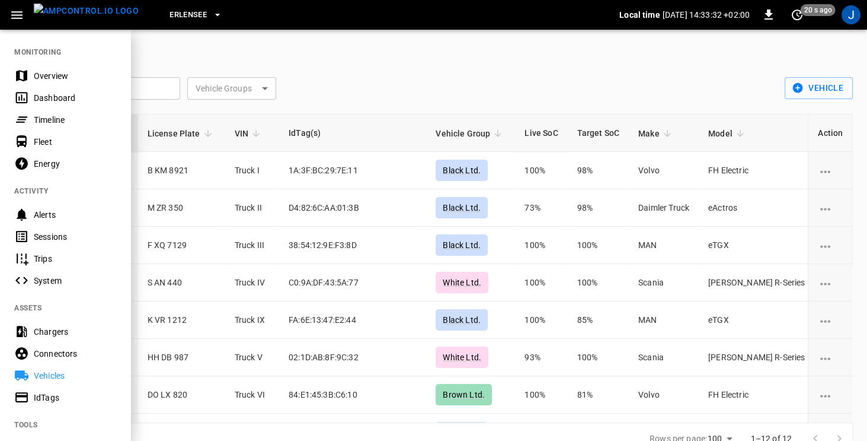
click at [487, 82] on div at bounding box center [433, 220] width 867 height 441
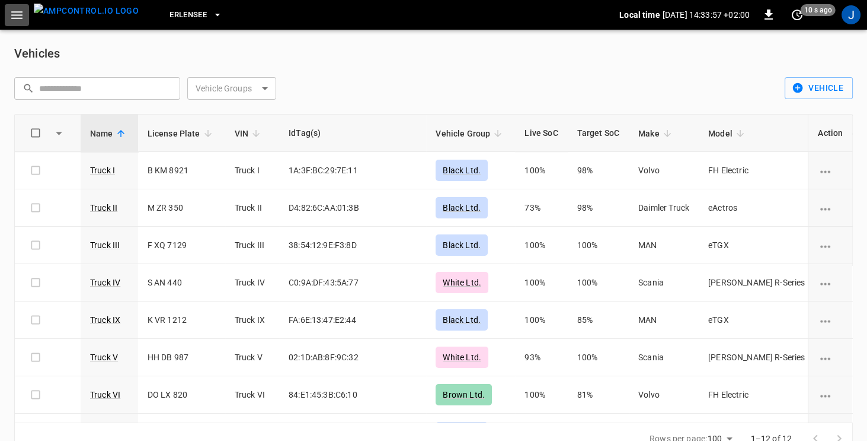
click at [11, 17] on icon "button" at bounding box center [16, 15] width 11 height 8
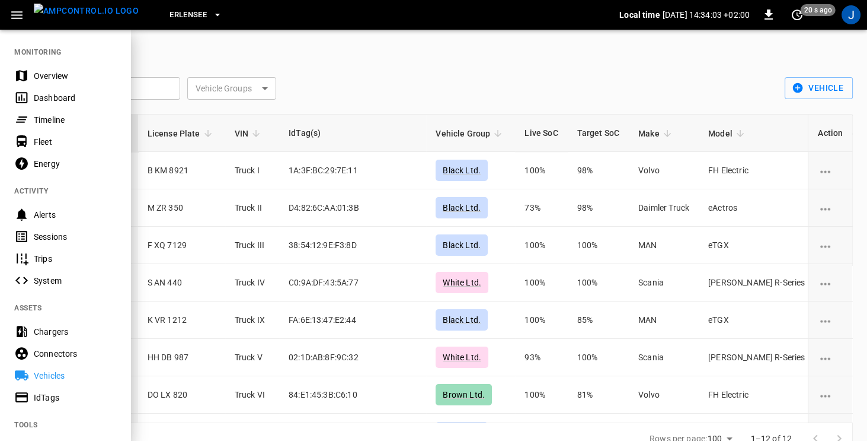
click at [37, 120] on div "Timeline" at bounding box center [75, 120] width 82 height 12
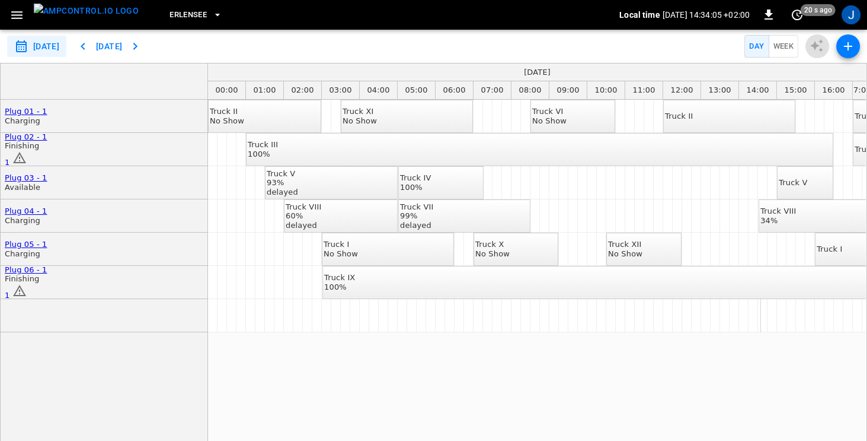
click at [843, 47] on icon "button" at bounding box center [848, 46] width 14 height 14
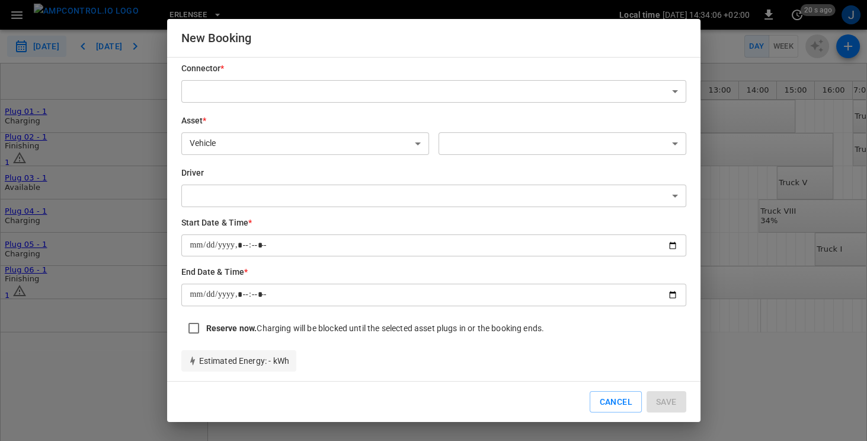
scroll to position [14, 0]
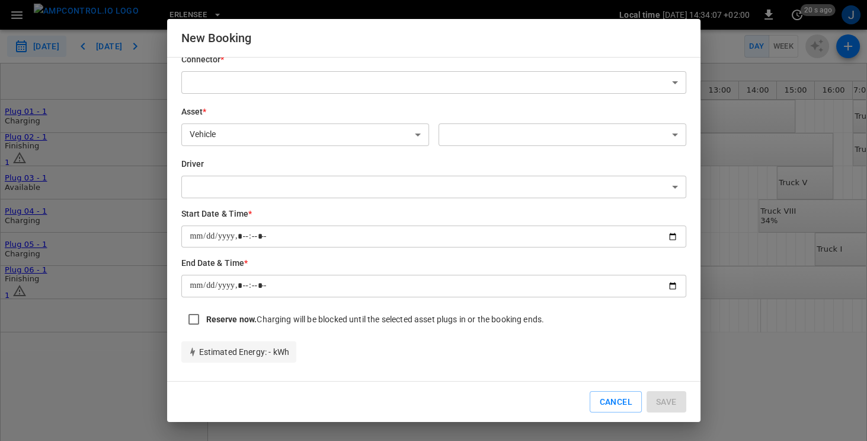
click at [732, 45] on div "New Booking Connector * ​ ​ Asset * Vehicle ******* ​ ​ ​ Driver ​ ​ Start Date…" at bounding box center [433, 220] width 867 height 441
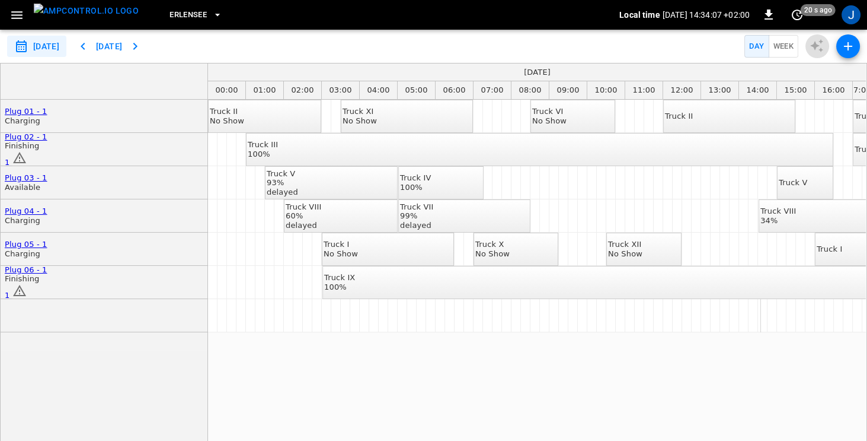
scroll to position [0, 0]
click at [16, 16] on icon "button" at bounding box center [16, 15] width 15 height 15
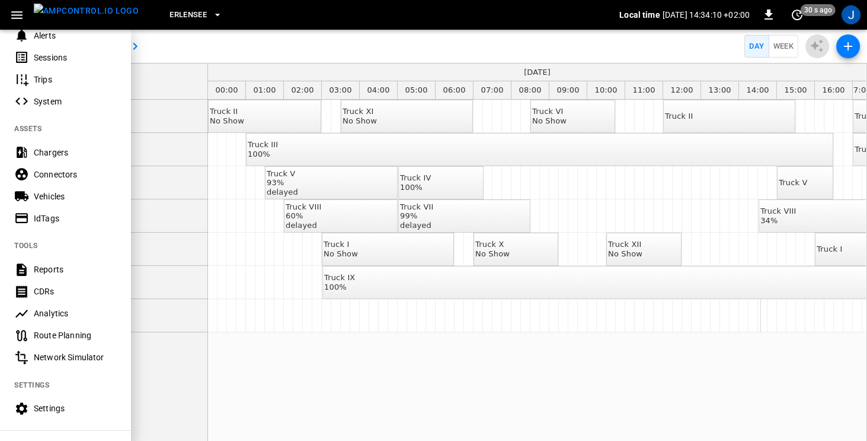
scroll to position [180, 0]
click at [178, 55] on div at bounding box center [433, 220] width 867 height 441
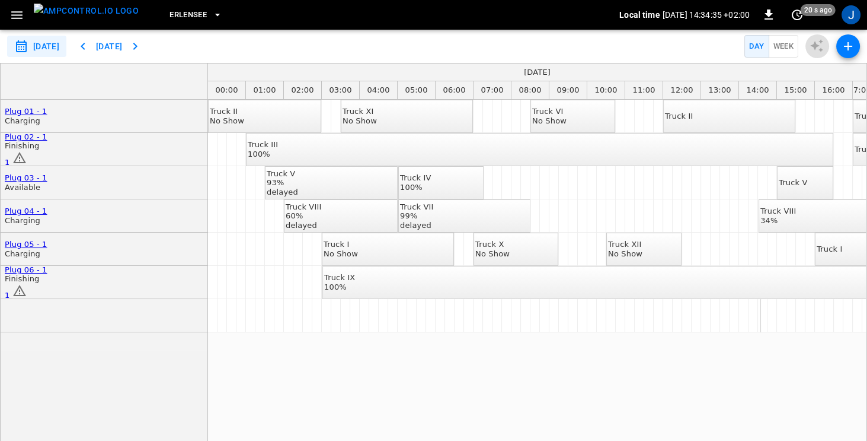
click at [16, 14] on icon "button" at bounding box center [16, 15] width 15 height 15
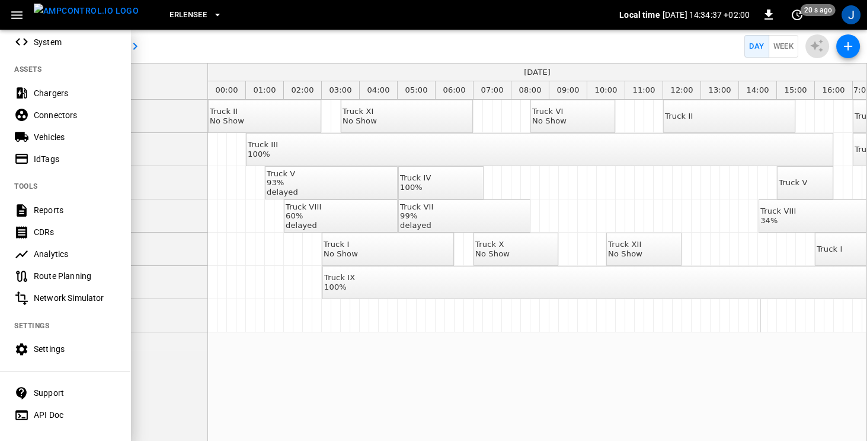
scroll to position [259, 0]
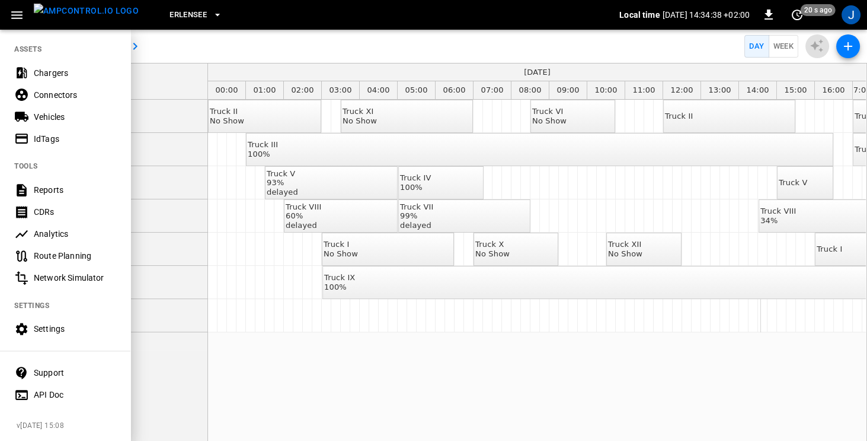
click at [43, 330] on div "Settings" at bounding box center [75, 329] width 82 height 12
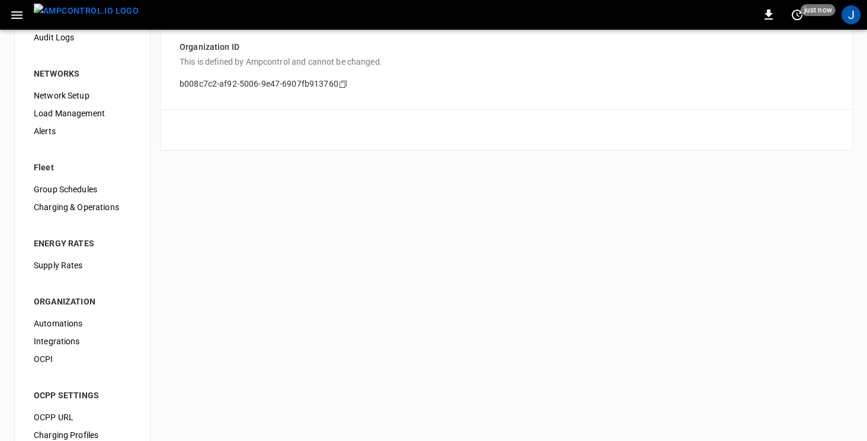
scroll to position [127, 0]
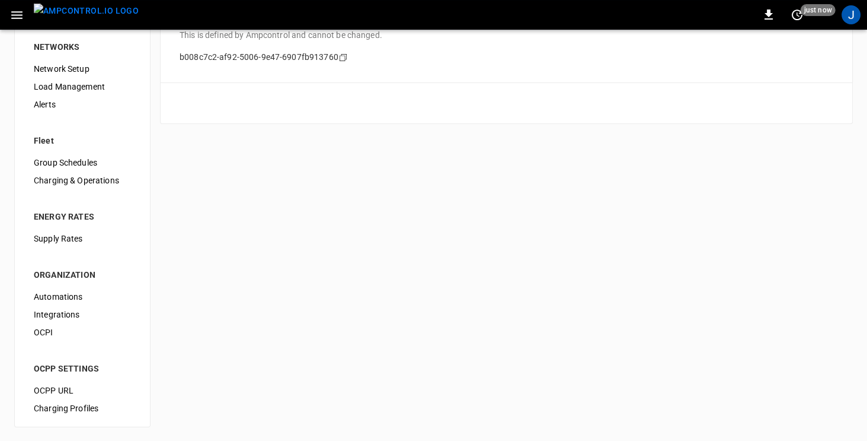
click at [62, 315] on span "Integrations" at bounding box center [82, 314] width 97 height 12
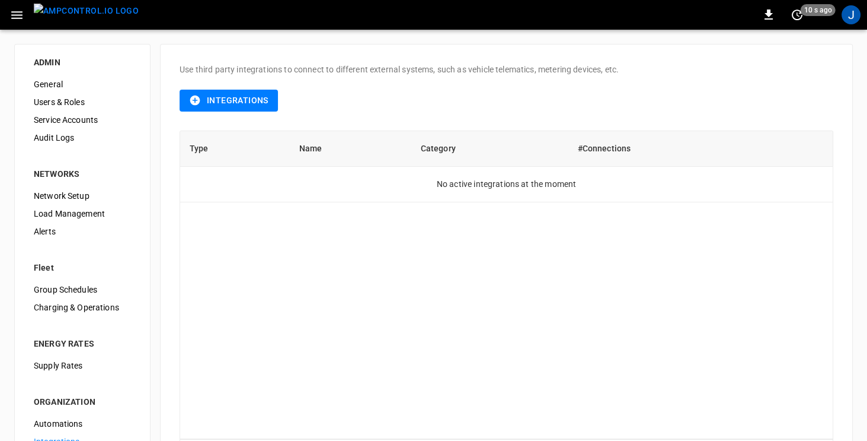
click at [221, 98] on button "Integrations" at bounding box center [229, 101] width 98 height 22
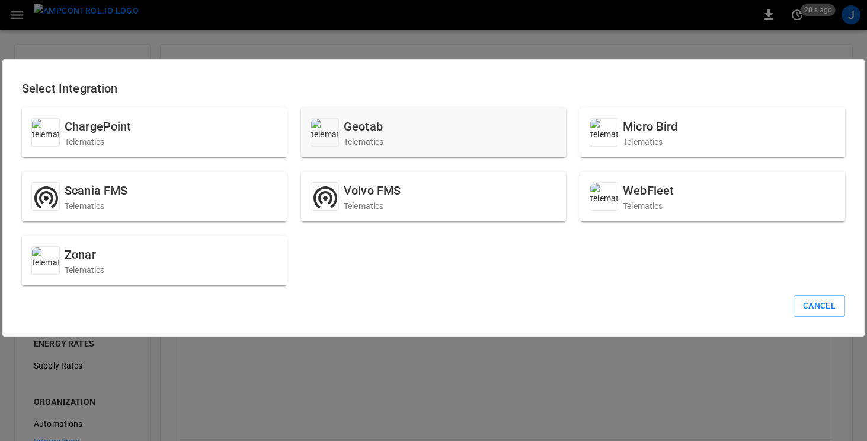
click at [427, 130] on div "Geotab Telematics" at bounding box center [433, 132] width 265 height 50
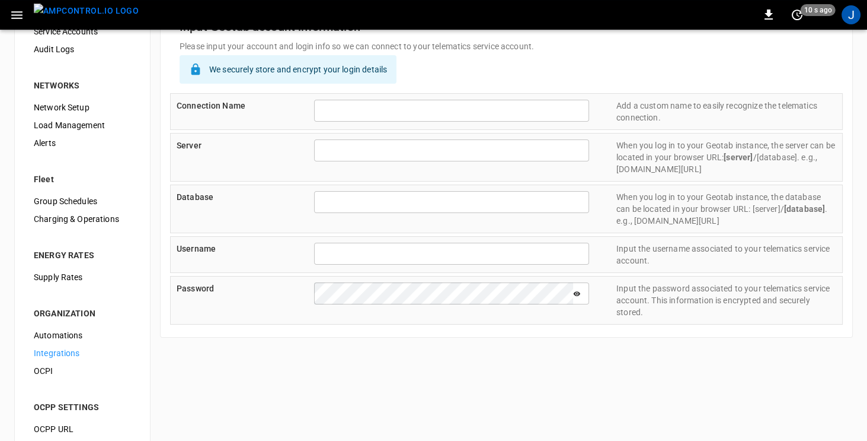
scroll to position [127, 0]
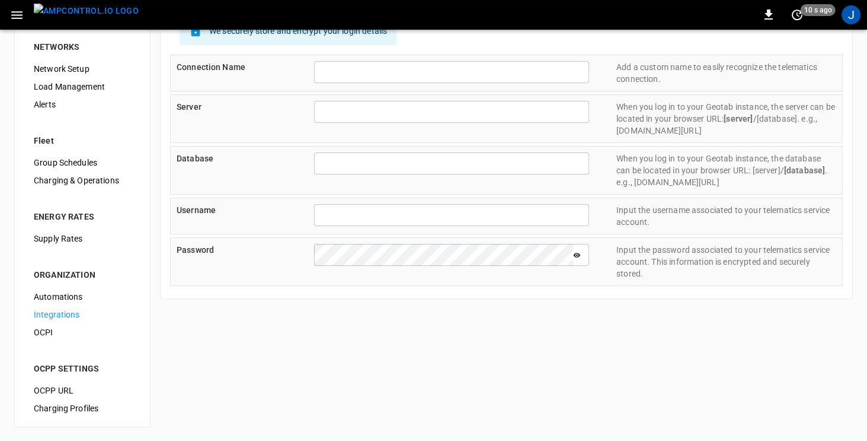
click at [65, 308] on span "Integrations" at bounding box center [82, 314] width 97 height 12
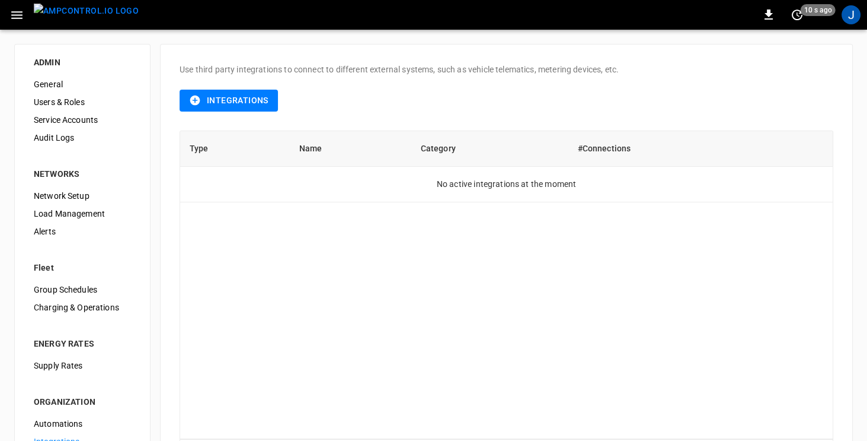
click at [234, 105] on button "Integrations" at bounding box center [229, 101] width 98 height 22
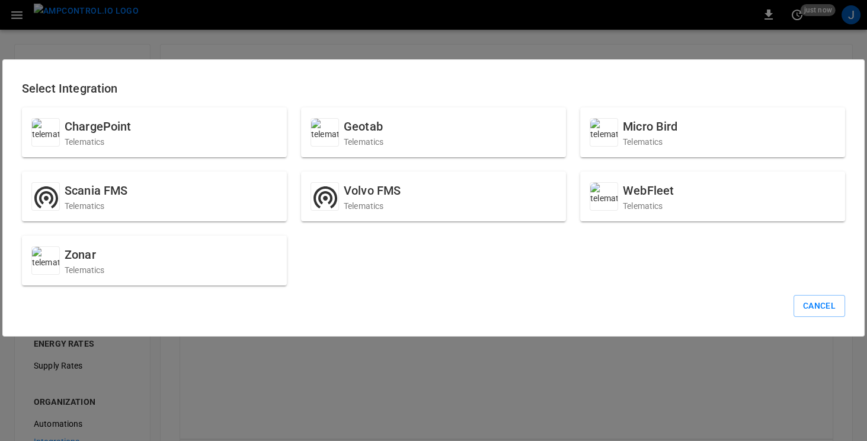
click at [802, 307] on button "Cancel" at bounding box center [820, 306] width 52 height 22
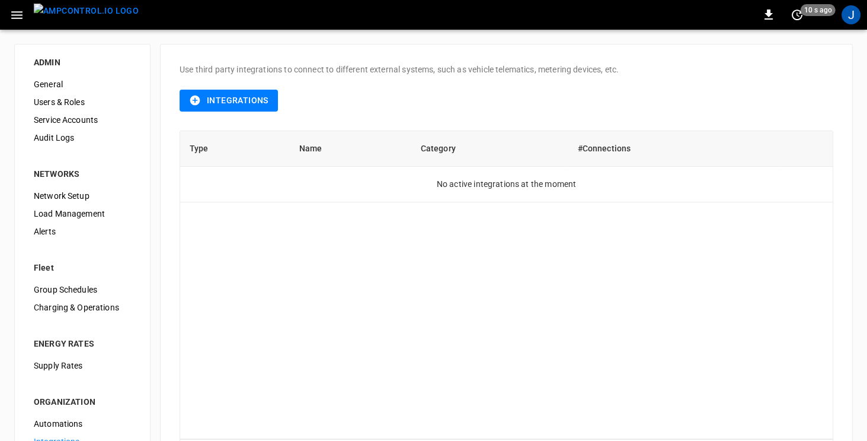
scroll to position [1, 0]
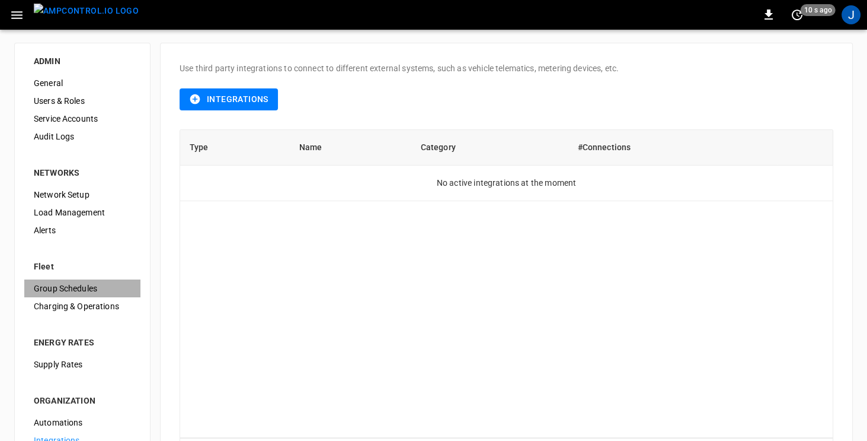
click at [50, 288] on span "Group Schedules" at bounding box center [82, 288] width 97 height 12
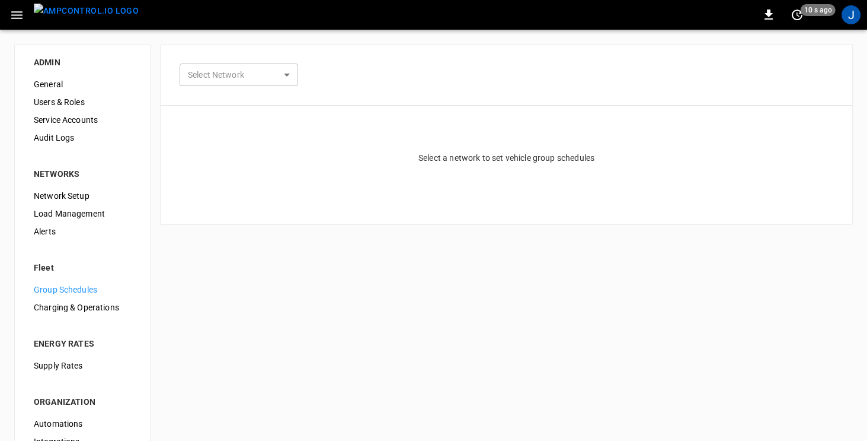
click at [69, 311] on span "Charging & Operations" at bounding box center [82, 307] width 97 height 12
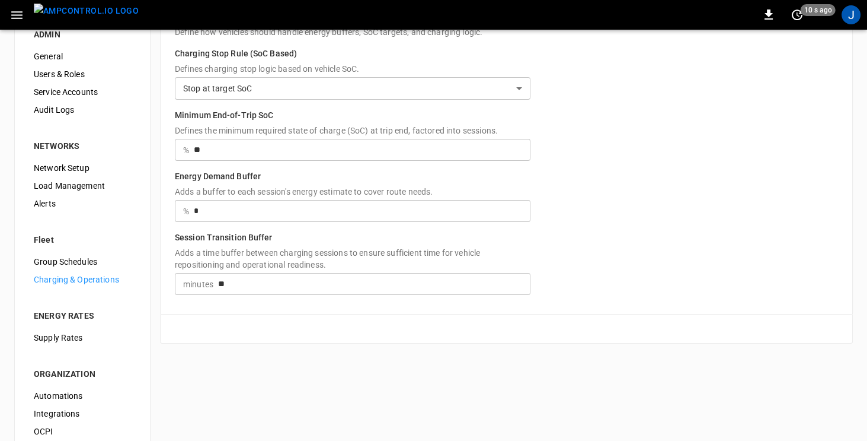
scroll to position [33, 0]
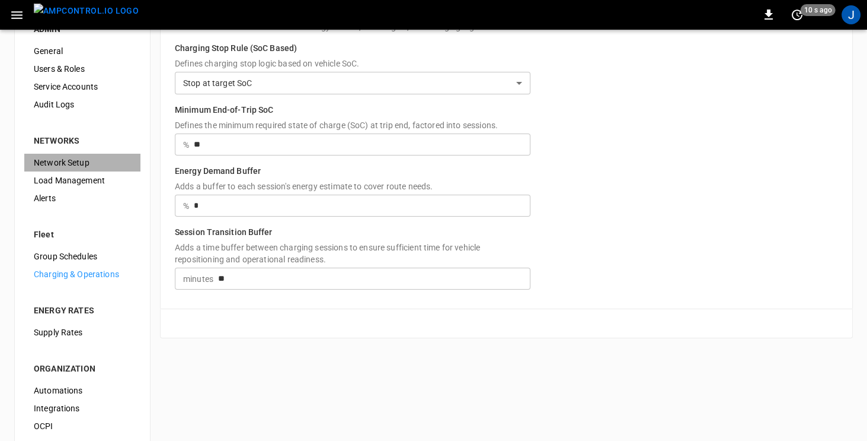
click at [56, 162] on span "Network Setup" at bounding box center [82, 163] width 97 height 12
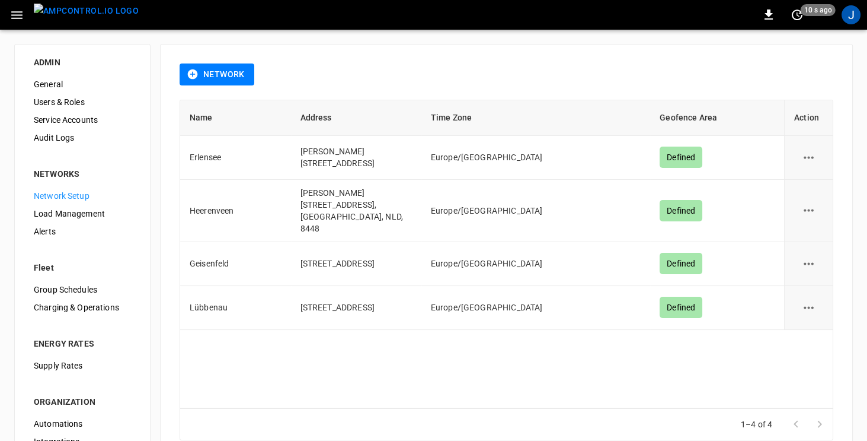
click at [47, 104] on span "Users & Roles" at bounding box center [82, 102] width 97 height 12
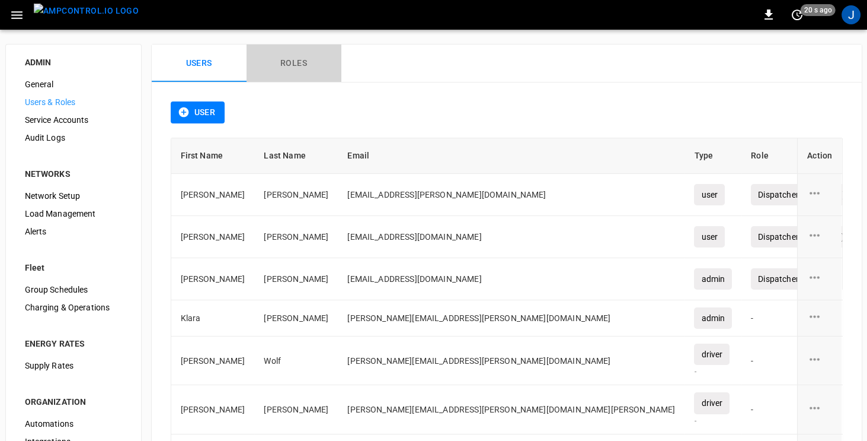
click at [309, 63] on button "Roles" at bounding box center [294, 63] width 95 height 38
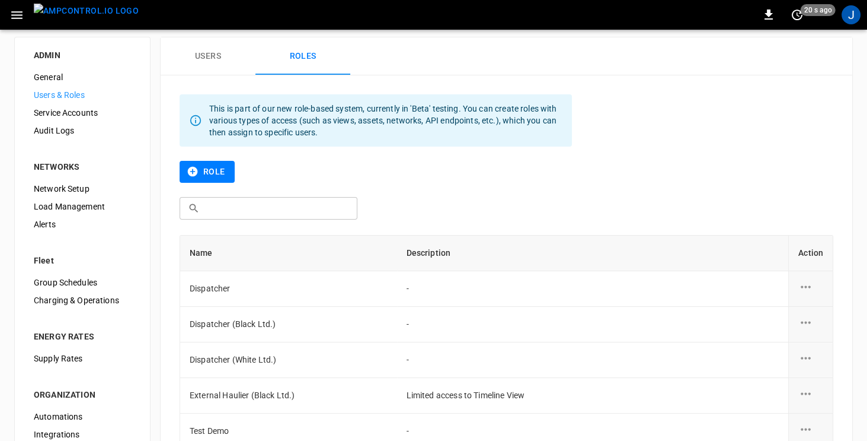
scroll to position [8, 0]
click at [205, 55] on button "Users" at bounding box center [208, 56] width 95 height 38
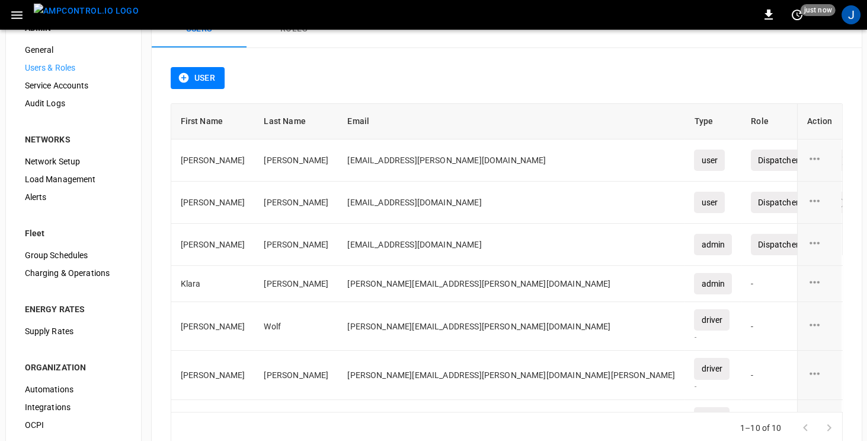
scroll to position [75, 0]
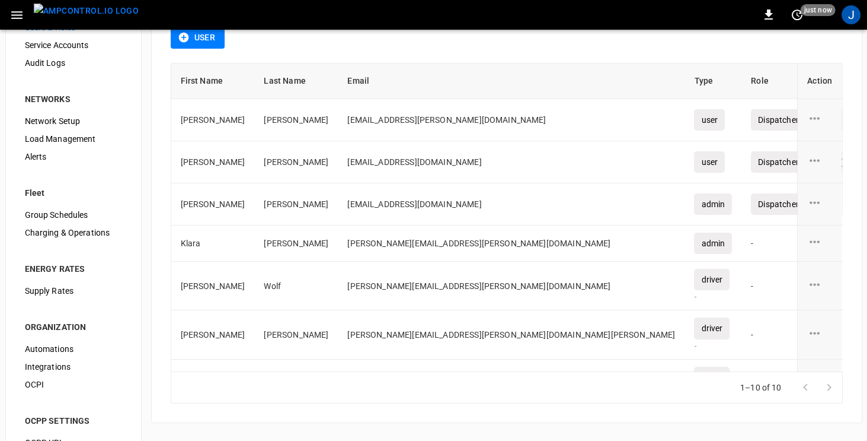
click at [55, 292] on span "Supply Rates" at bounding box center [73, 291] width 97 height 12
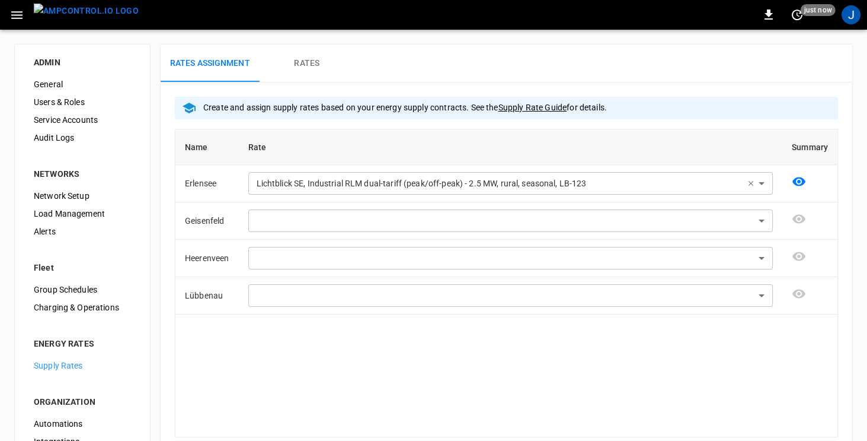
click at [301, 62] on h6 "Rates" at bounding box center [306, 63] width 25 height 13
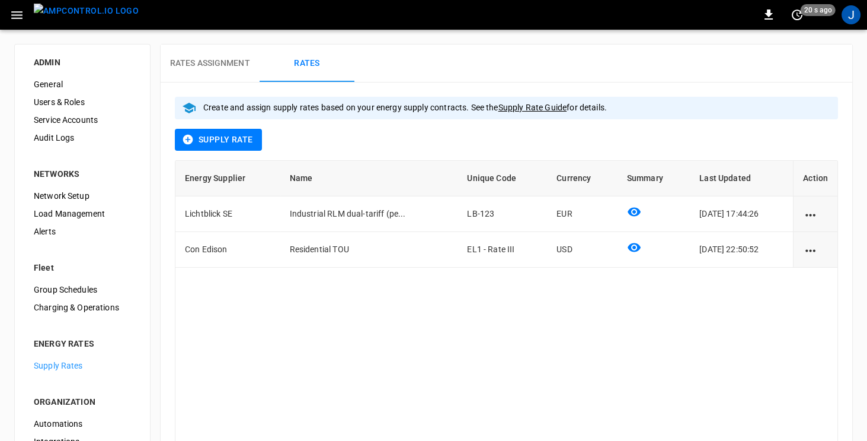
click at [19, 16] on icon "button" at bounding box center [16, 15] width 15 height 15
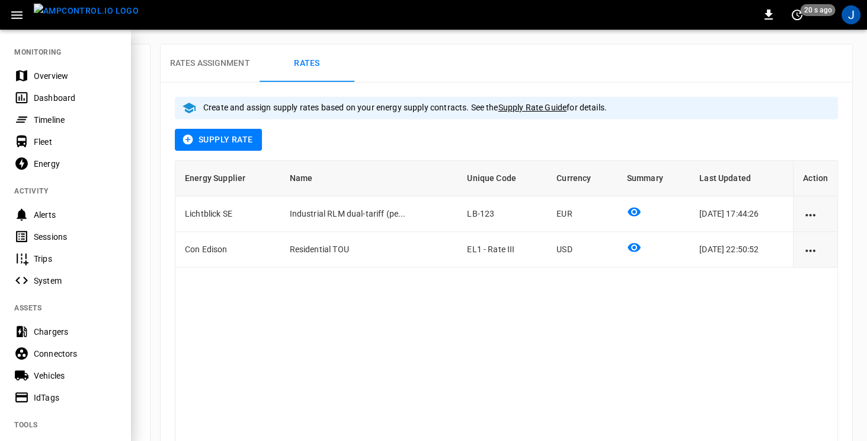
click at [47, 259] on div "Trips" at bounding box center [75, 259] width 82 height 12
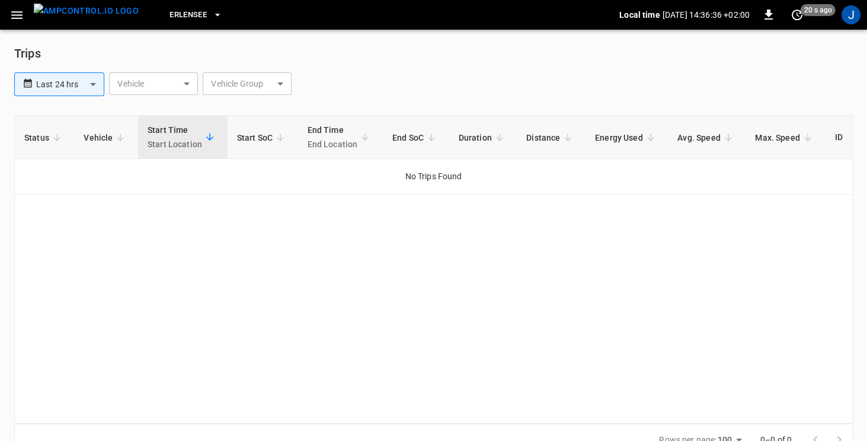
click at [12, 14] on icon "button" at bounding box center [16, 15] width 15 height 15
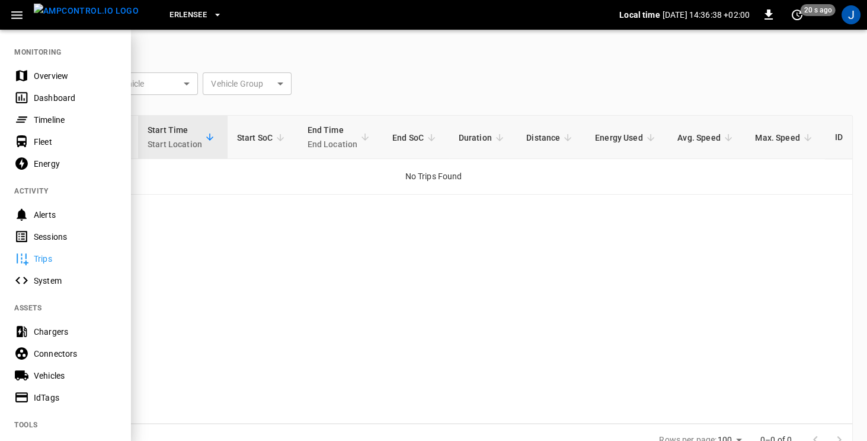
click at [46, 235] on div "Sessions" at bounding box center [75, 237] width 82 height 12
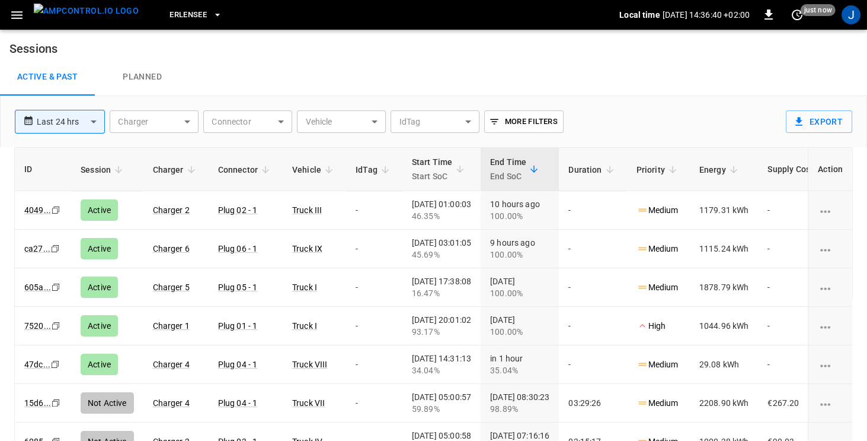
click at [11, 17] on icon "button" at bounding box center [16, 15] width 15 height 15
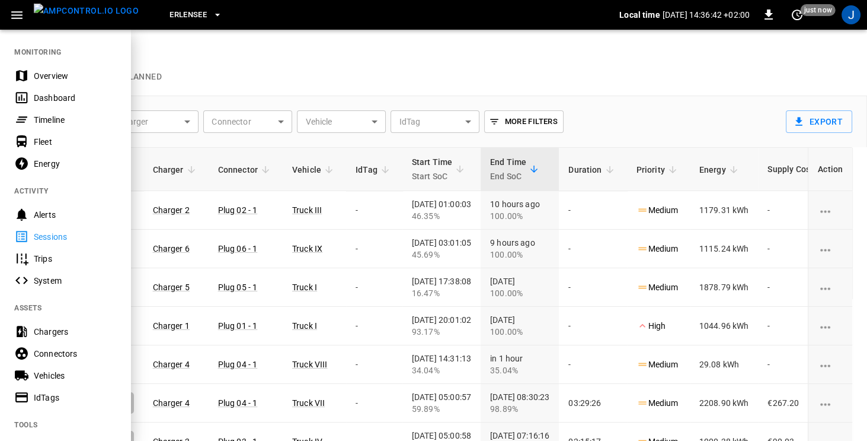
click at [40, 211] on div "Alerts" at bounding box center [75, 215] width 82 height 12
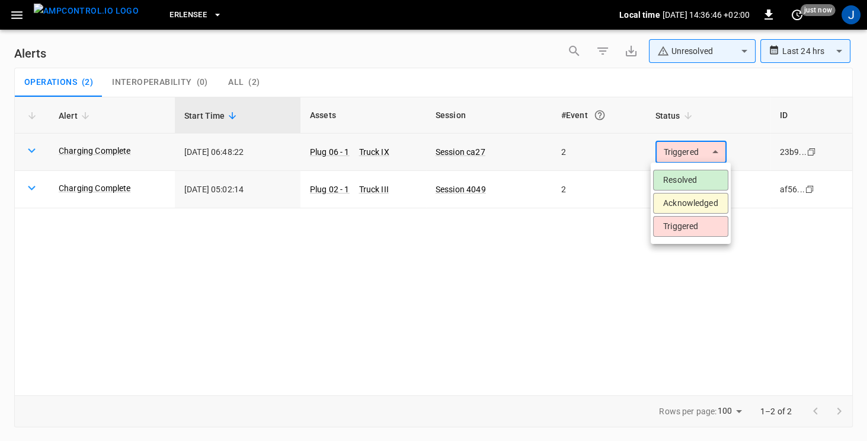
click at [713, 152] on body "**********" at bounding box center [433, 218] width 867 height 436
click at [695, 203] on li "Acknowledged" at bounding box center [690, 203] width 75 height 21
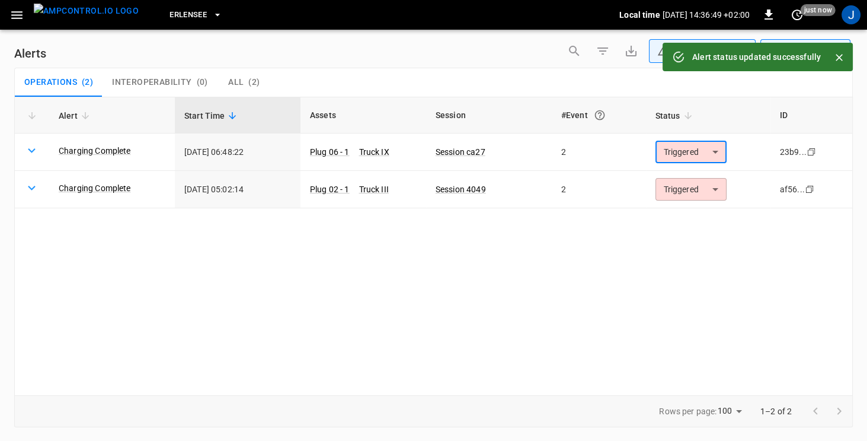
type input "**********"
click at [17, 12] on icon "button" at bounding box center [16, 15] width 15 height 15
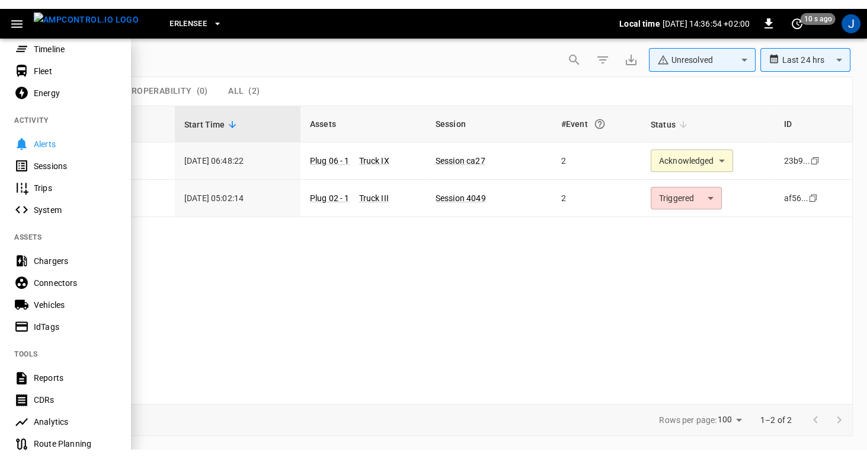
scroll to position [92, 0]
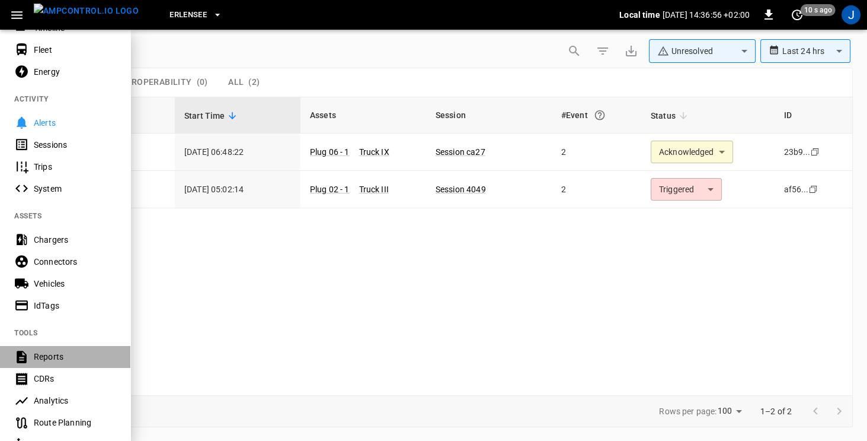
click at [41, 356] on div "Reports" at bounding box center [75, 356] width 82 height 12
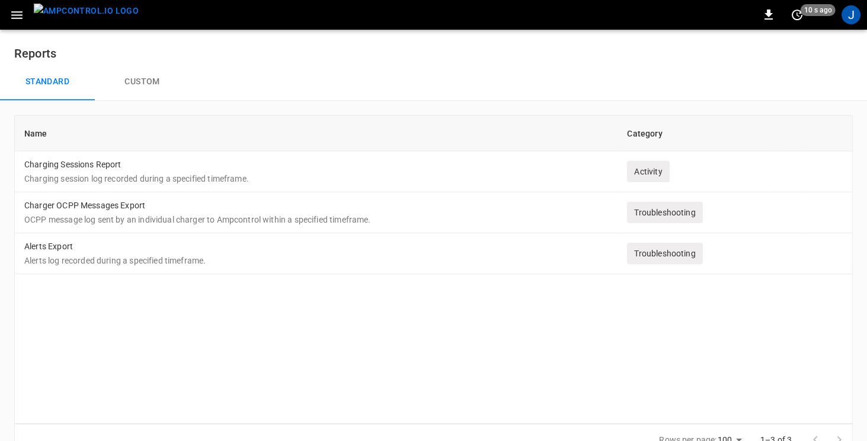
click at [139, 85] on button "Custom" at bounding box center [142, 82] width 95 height 38
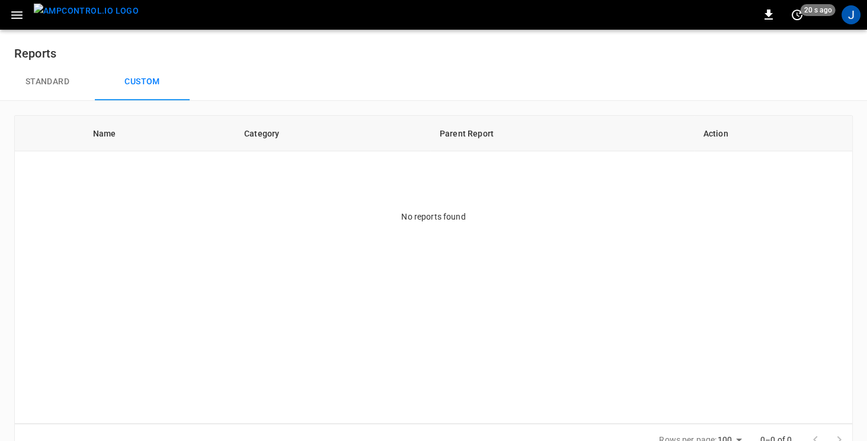
click at [44, 80] on button "Standard" at bounding box center [47, 82] width 95 height 38
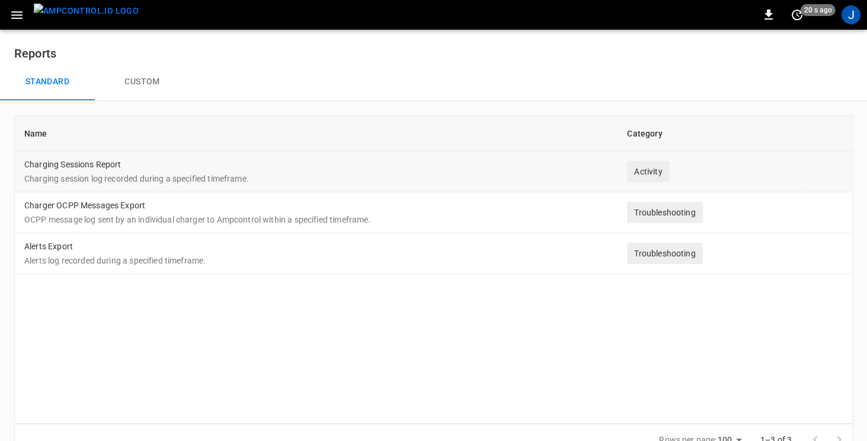
click at [65, 166] on td "Charging Sessions Report Charging session log recorded during a specified timef…" at bounding box center [316, 171] width 603 height 41
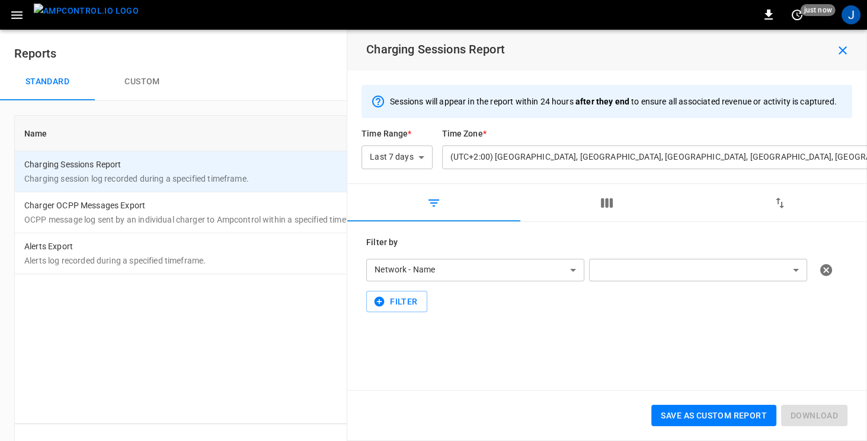
click at [12, 15] on icon "button" at bounding box center [16, 15] width 11 height 8
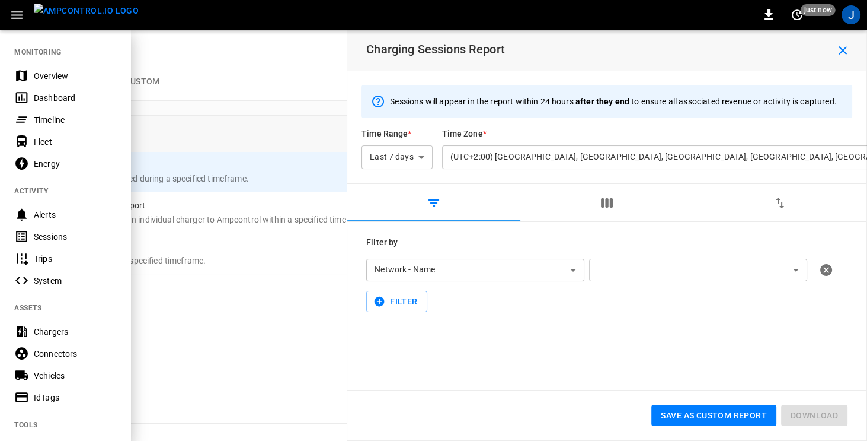
click at [34, 75] on div "Overview" at bounding box center [75, 76] width 82 height 12
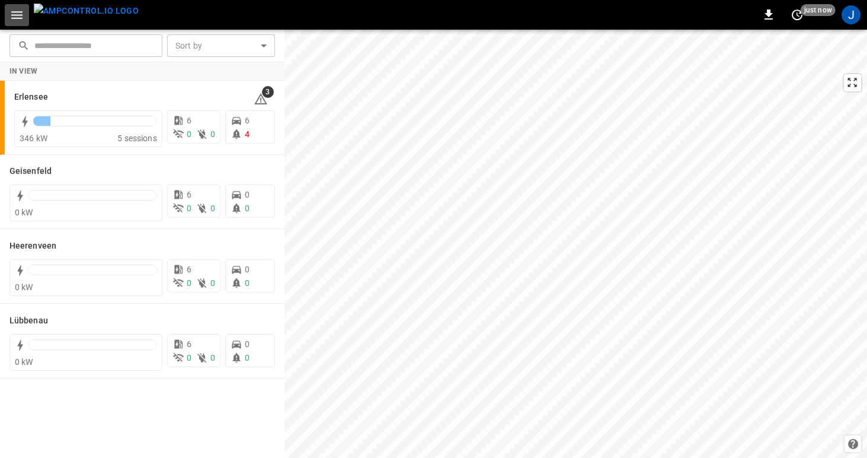
click at [14, 17] on icon "button" at bounding box center [16, 15] width 15 height 15
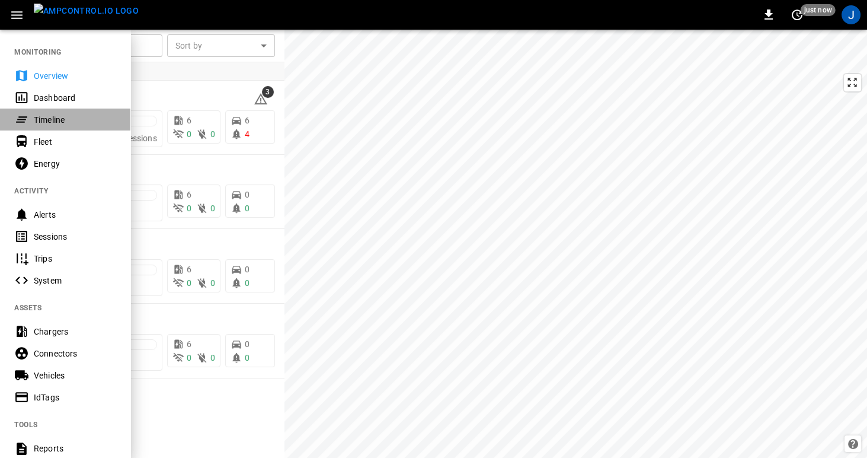
click at [40, 120] on div "Timeline" at bounding box center [75, 120] width 82 height 12
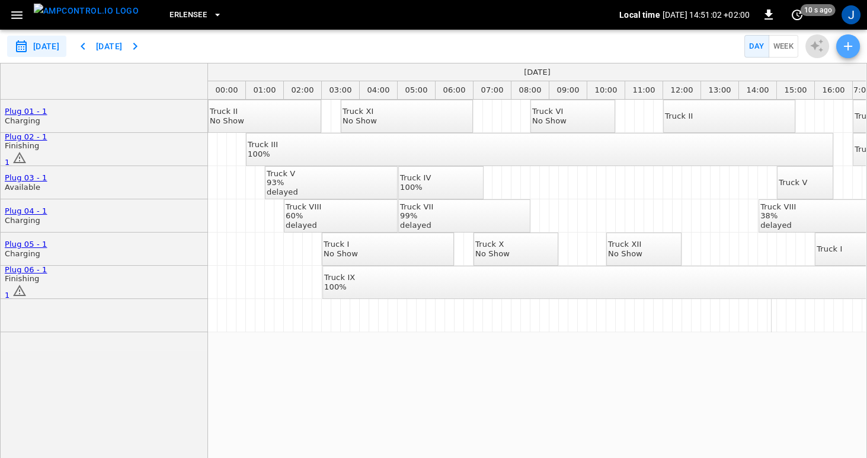
click at [853, 46] on icon "button" at bounding box center [848, 46] width 14 height 14
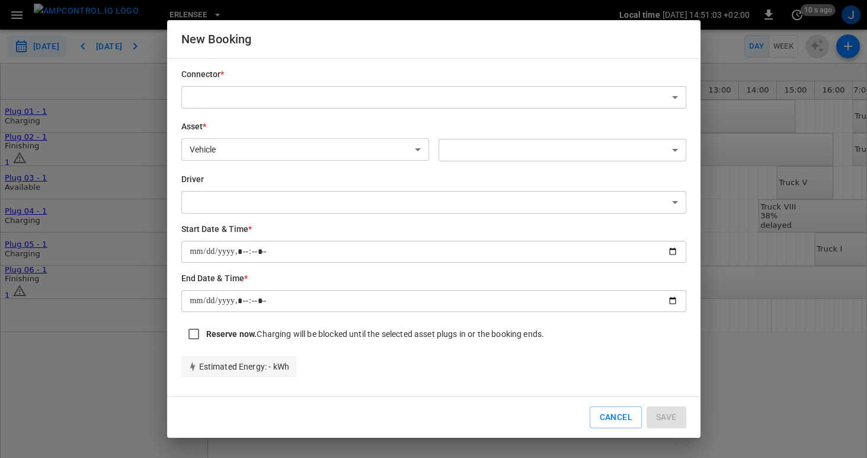
click at [853, 46] on div "New Booking Connector * ​ ​ Asset * Vehicle ******* ​ ​ ​ Driver ​ ​ Start Date…" at bounding box center [433, 229] width 867 height 458
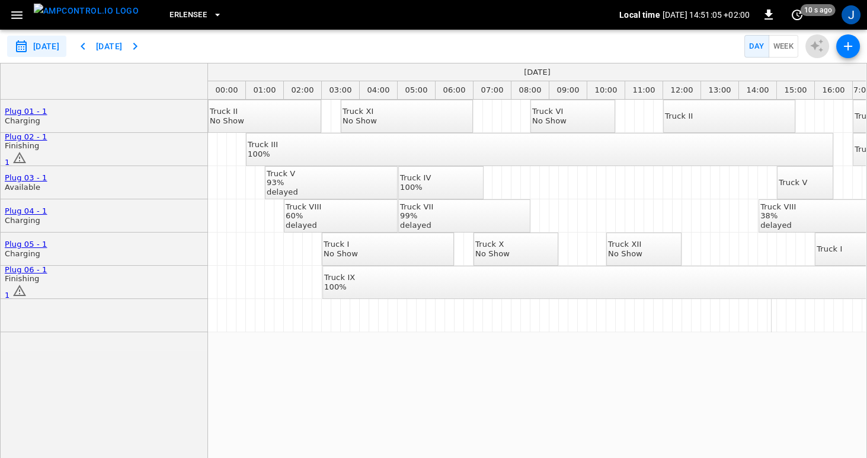
click at [781, 44] on button "Week" at bounding box center [784, 46] width 30 height 23
type input "**********"
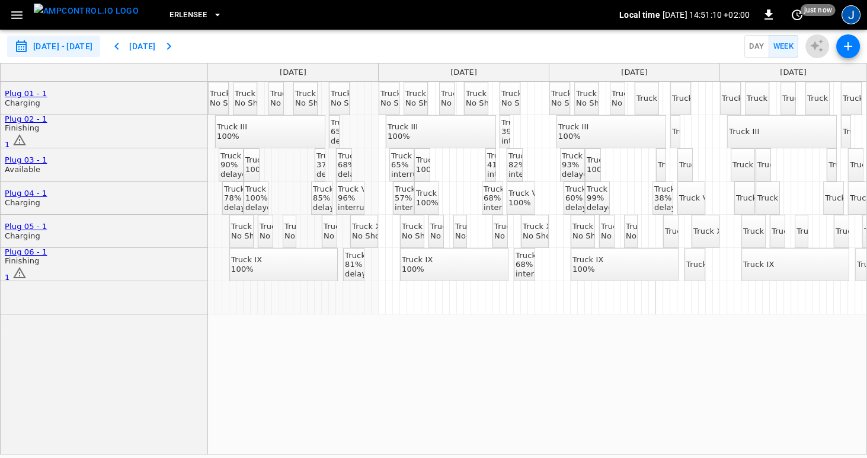
click at [857, 13] on div "J" at bounding box center [851, 14] width 19 height 19
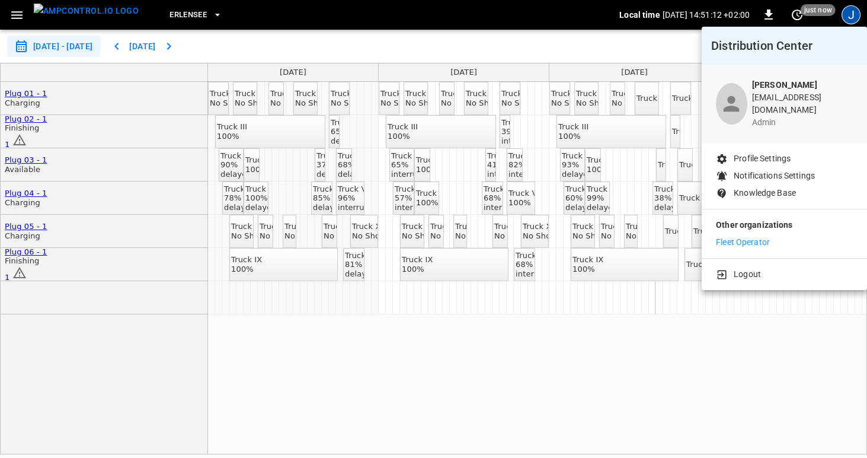
click at [857, 13] on div at bounding box center [433, 229] width 867 height 458
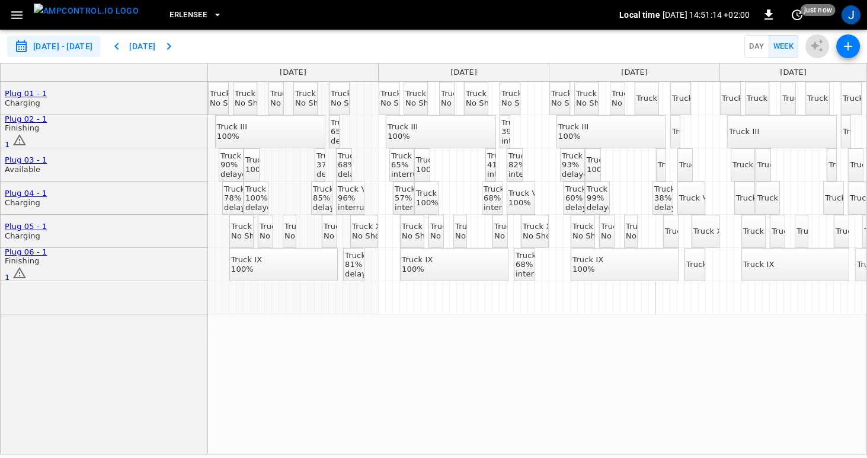
click at [850, 45] on icon "button" at bounding box center [848, 46] width 14 height 14
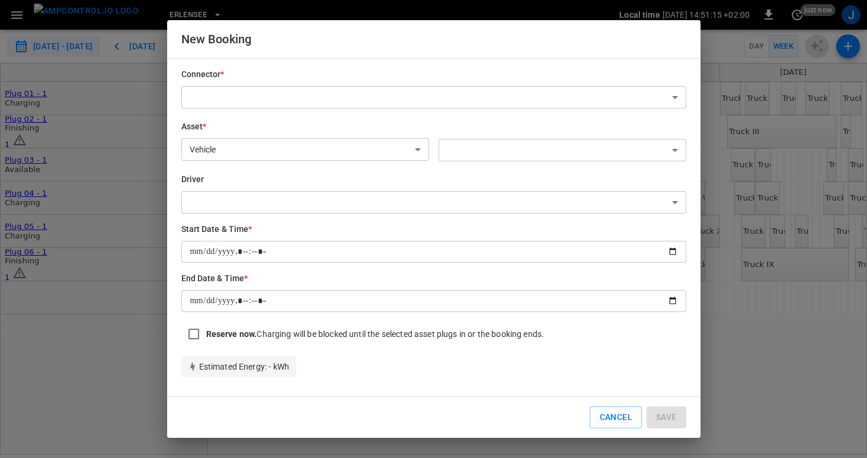
click at [751, 355] on div "New Booking Connector * ​ ​ Asset * Vehicle ******* ​ ​ ​ Driver ​ ​ Start Date…" at bounding box center [433, 229] width 867 height 458
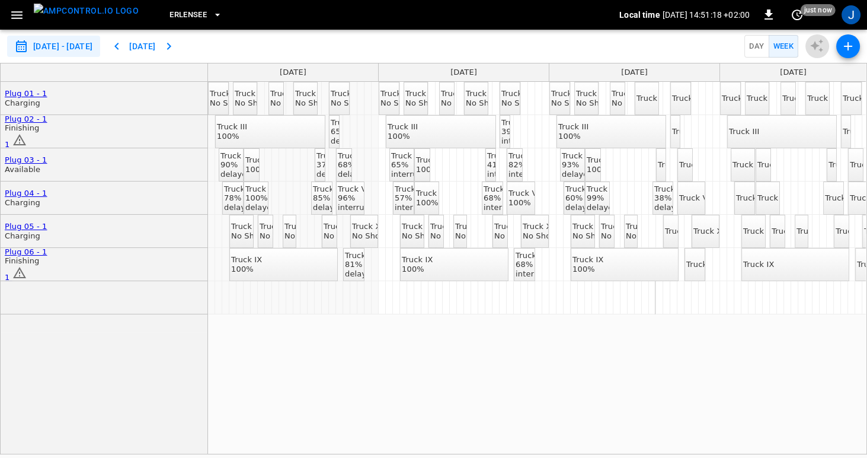
click at [10, 11] on icon "button" at bounding box center [16, 15] width 15 height 15
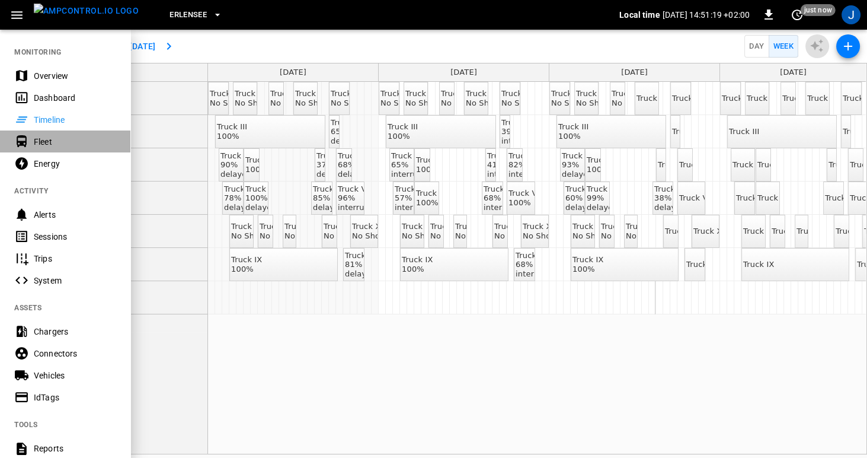
click at [40, 139] on div "Fleet" at bounding box center [75, 142] width 82 height 12
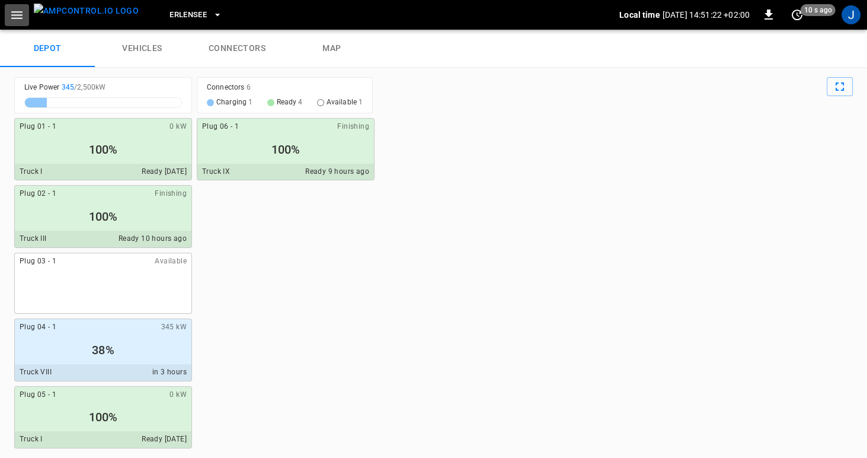
click at [17, 17] on icon "button" at bounding box center [16, 15] width 15 height 15
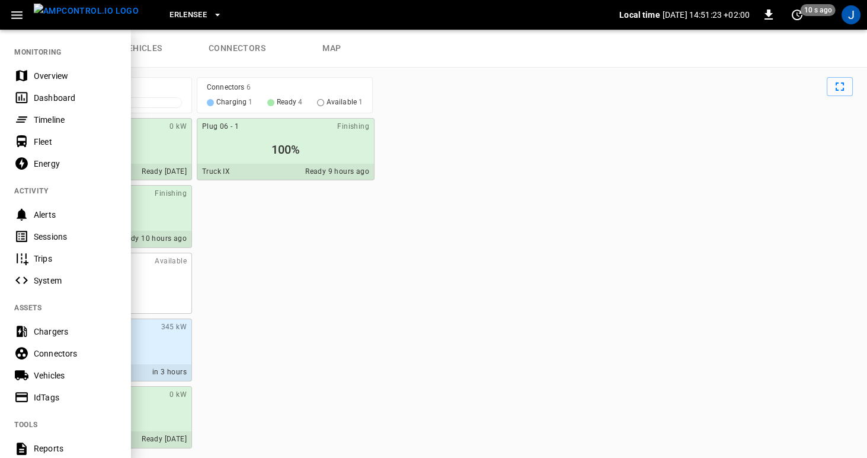
click at [37, 164] on div "Energy" at bounding box center [75, 164] width 82 height 12
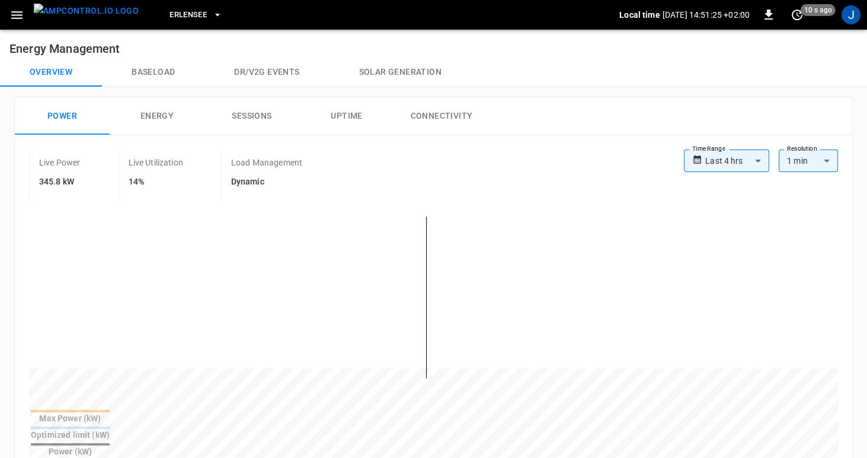
click at [21, 25] on div "Erlensee Local time 2025-10-14 14:51:25 +02:00 0 10 s ago J" at bounding box center [433, 15] width 867 height 30
click at [17, 15] on icon "button" at bounding box center [16, 15] width 15 height 15
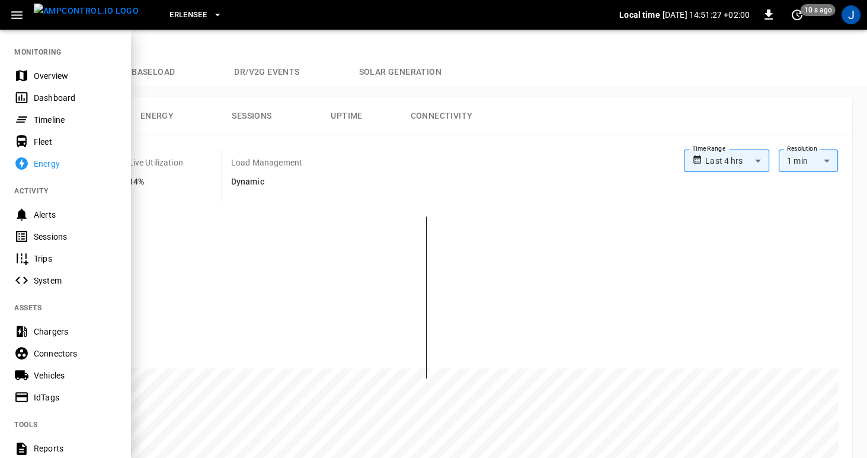
click at [42, 275] on div "System" at bounding box center [75, 281] width 82 height 12
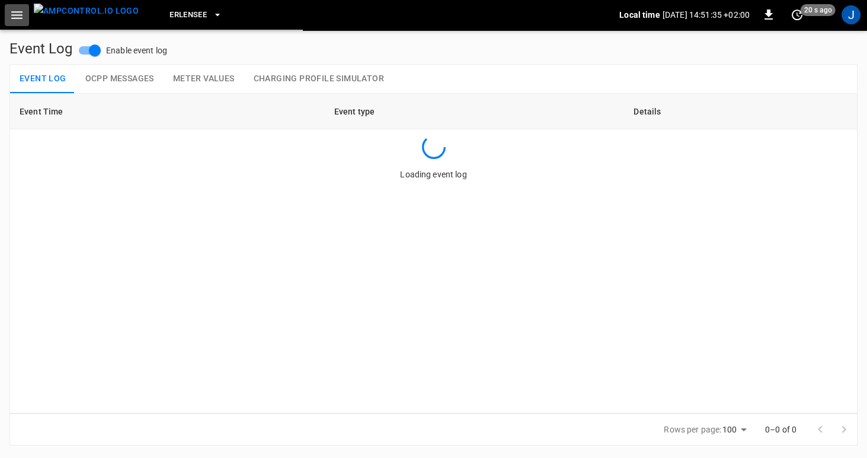
click at [9, 12] on icon "button" at bounding box center [16, 15] width 15 height 15
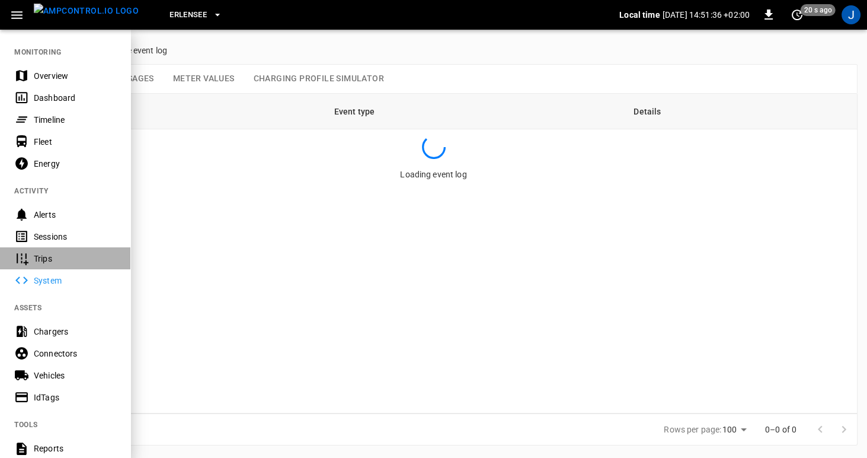
click at [40, 262] on div "Trips" at bounding box center [75, 259] width 82 height 12
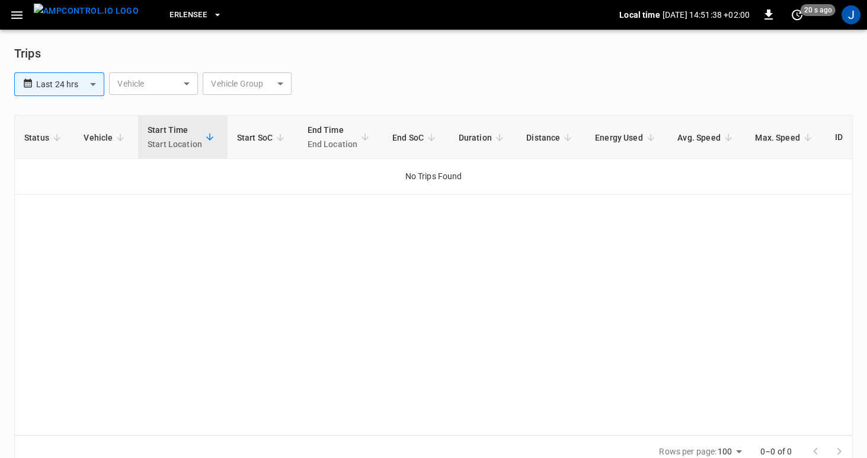
click at [8, 11] on button "button" at bounding box center [17, 15] width 24 height 22
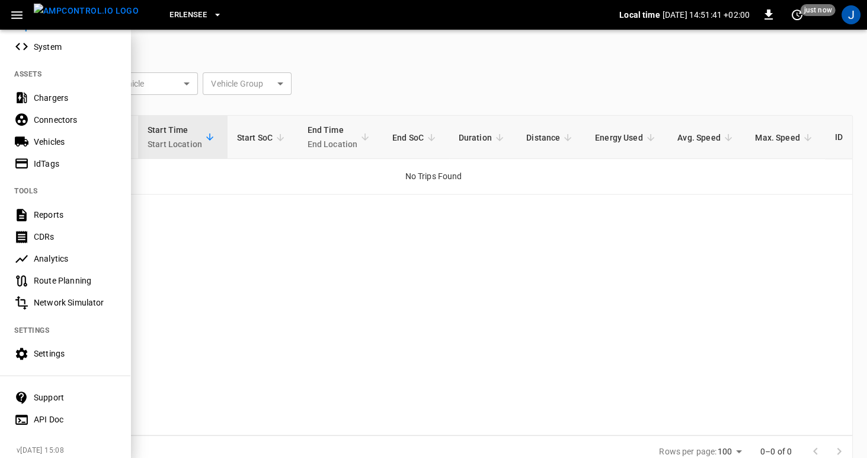
scroll to position [241, 0]
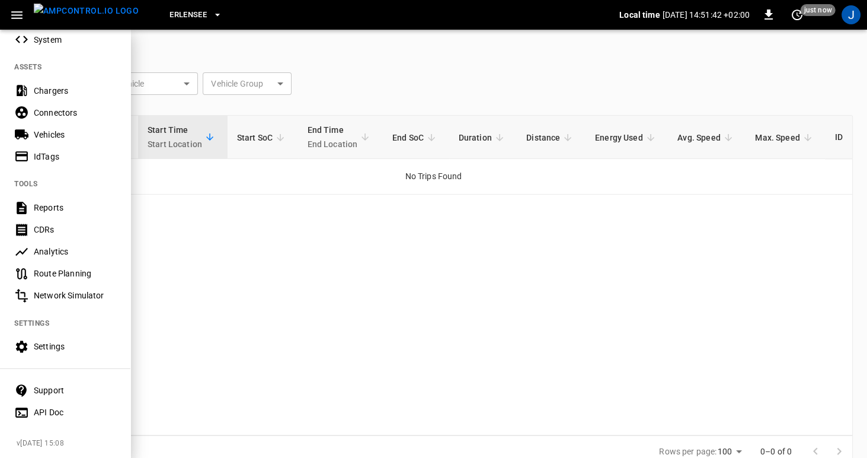
click at [42, 270] on div "Route Planning" at bounding box center [75, 273] width 82 height 12
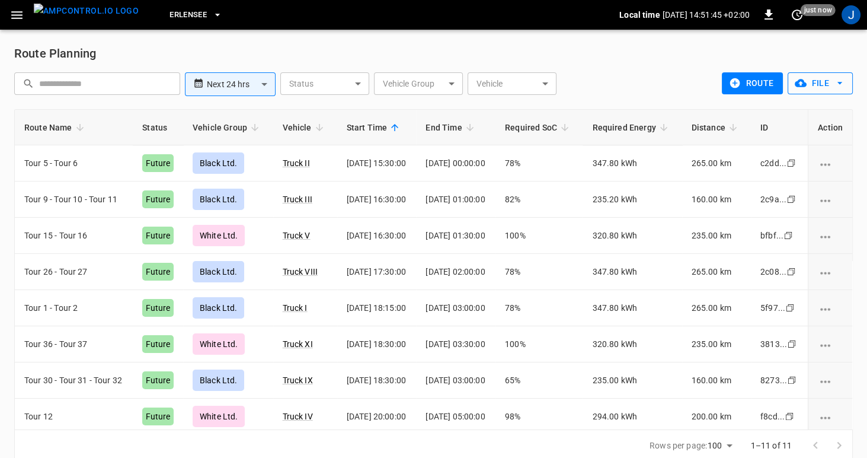
click at [839, 79] on icon "button" at bounding box center [840, 83] width 12 height 12
click at [839, 79] on div at bounding box center [433, 229] width 867 height 458
